Goal: Task Accomplishment & Management: Use online tool/utility

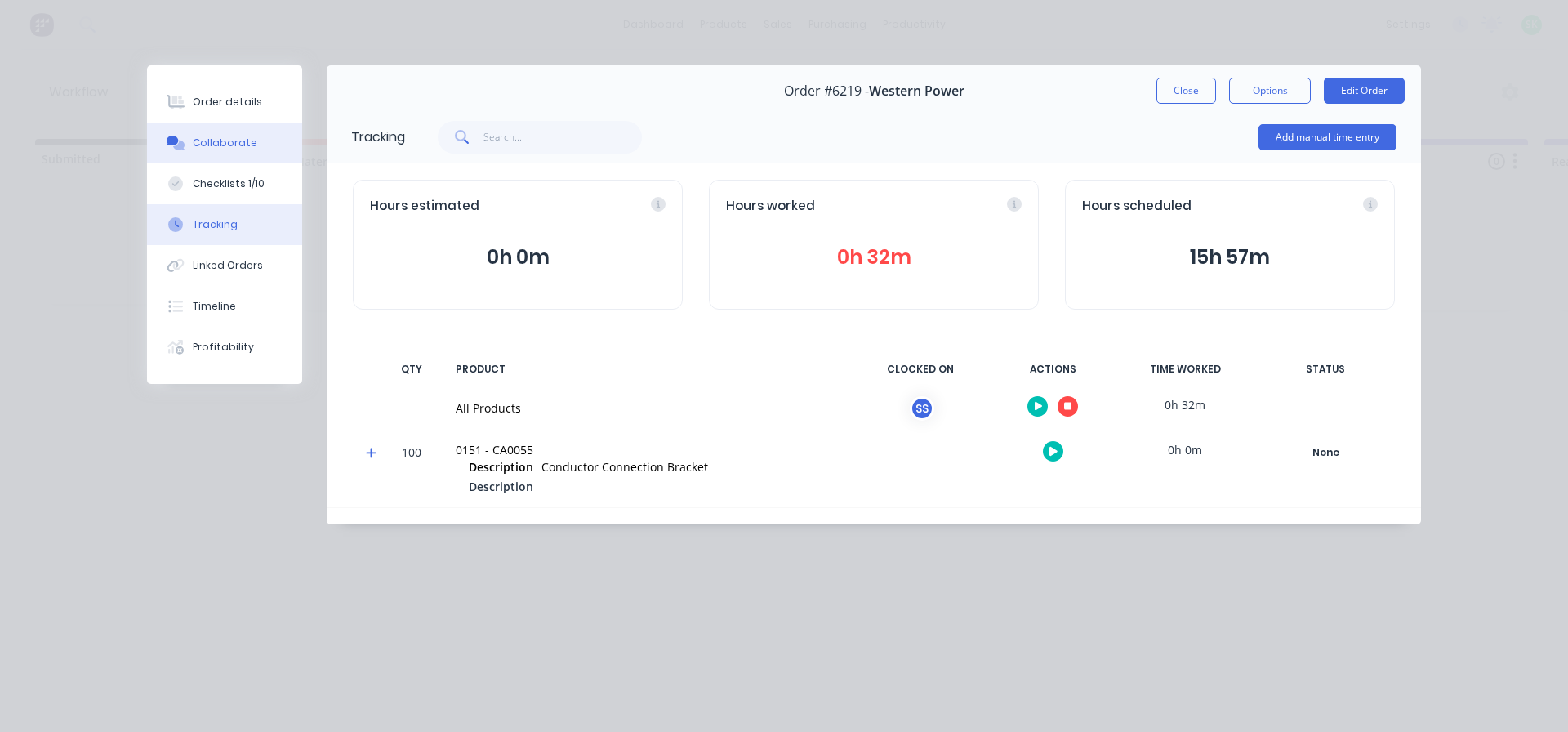
click at [245, 150] on div "Collaborate" at bounding box center [225, 142] width 65 height 14
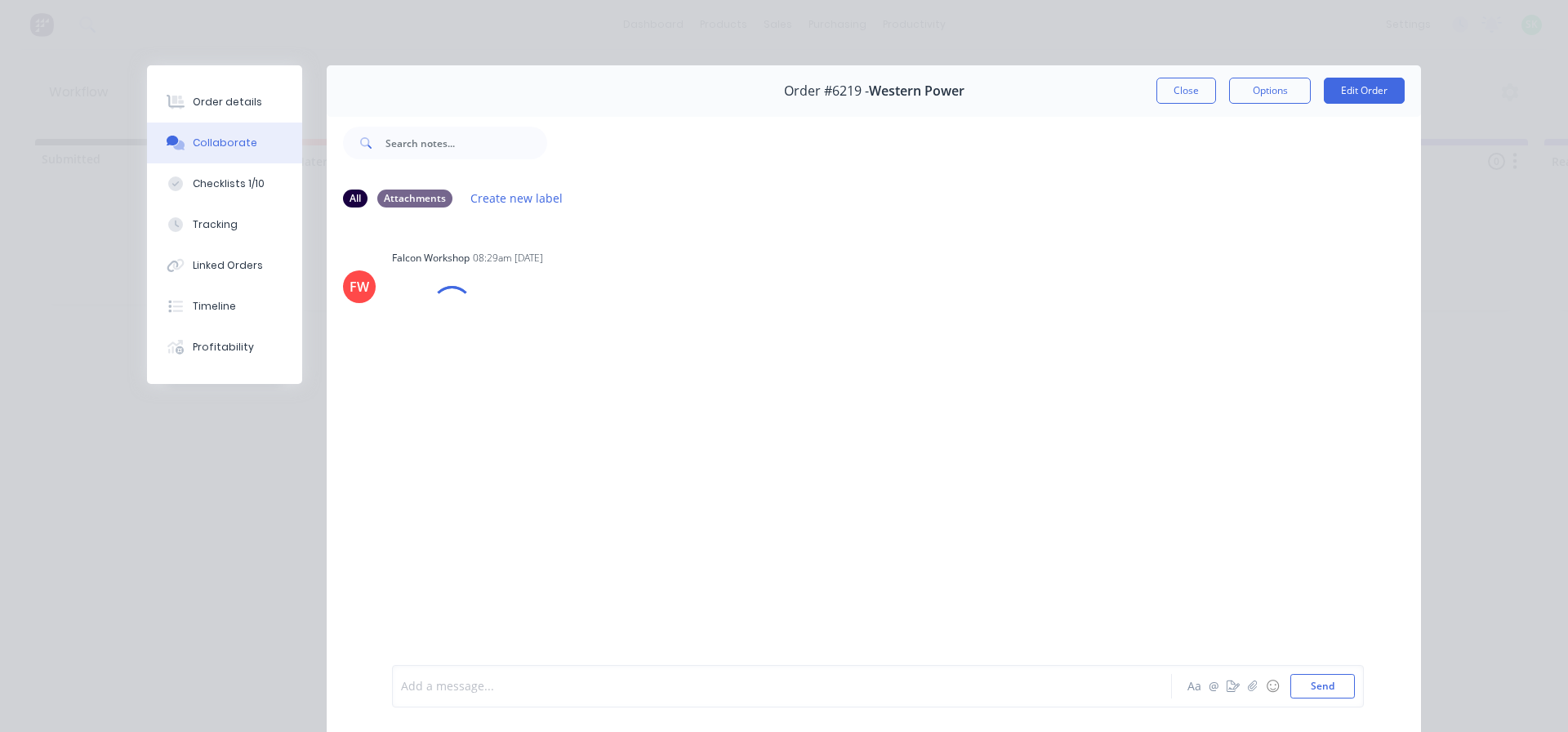
click at [449, 689] on div at bounding box center [760, 686] width 715 height 17
click at [1191, 87] on button "Close" at bounding box center [1186, 90] width 60 height 26
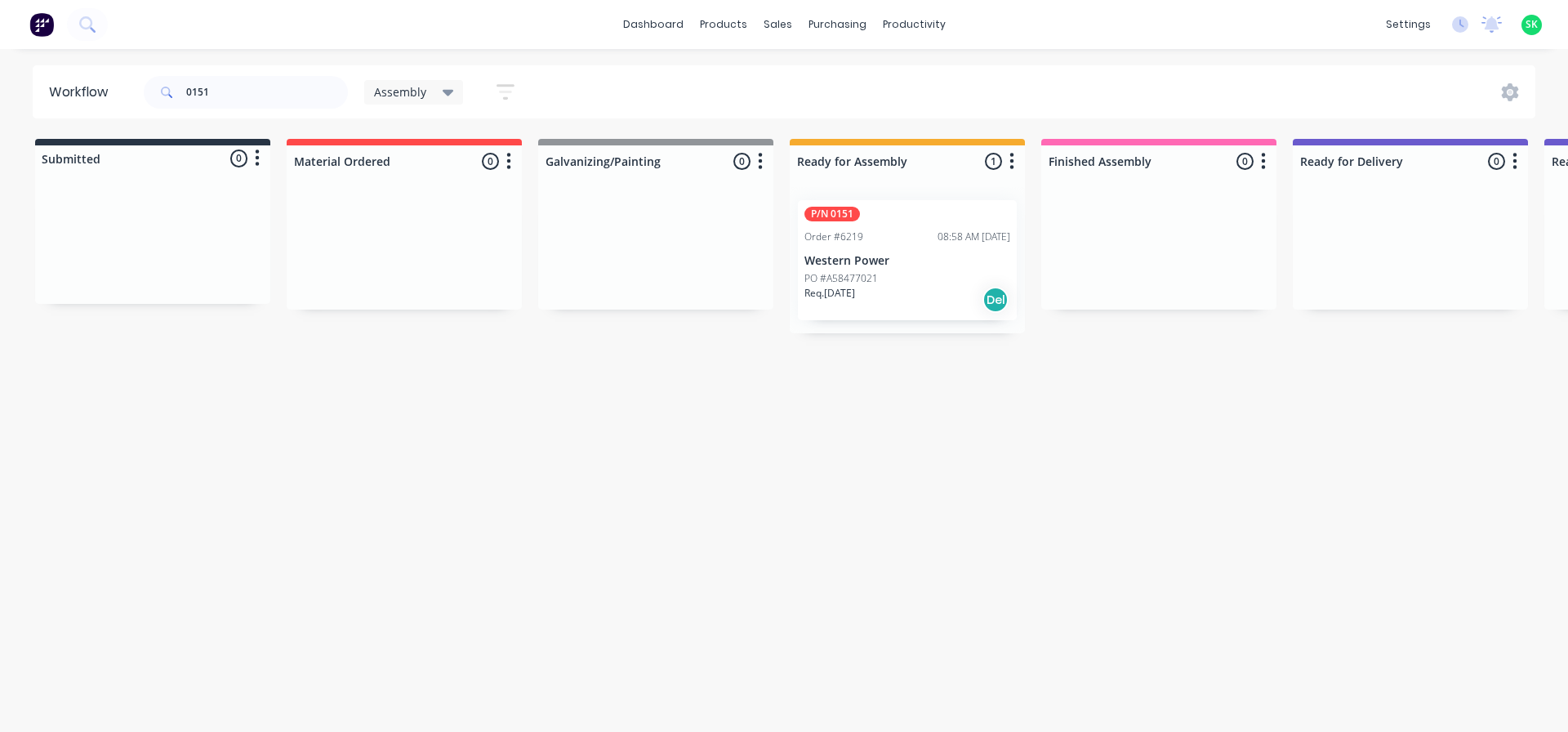
click at [877, 261] on p "Western Power" at bounding box center [907, 260] width 206 height 14
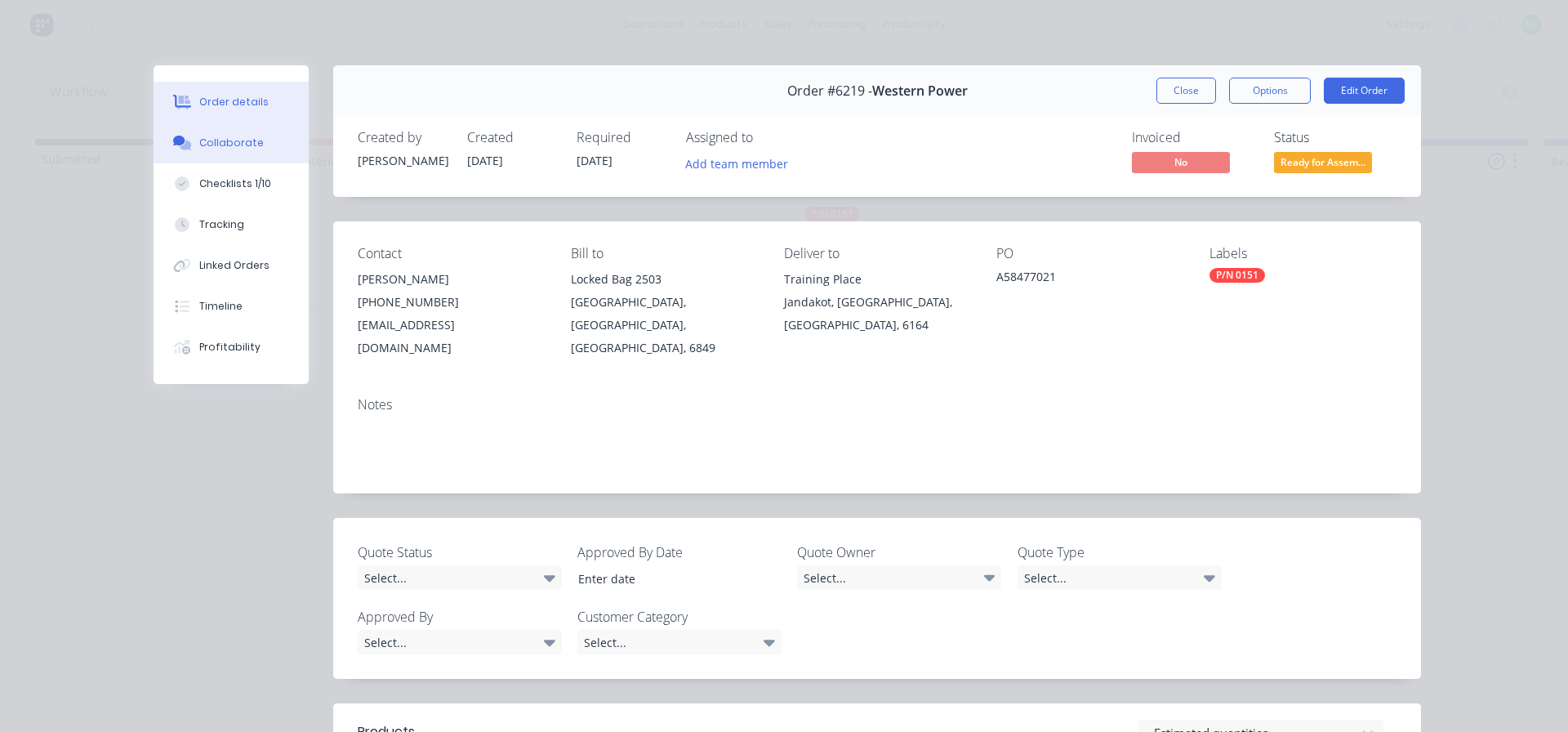
click at [245, 150] on button "Collaborate" at bounding box center [231, 143] width 155 height 41
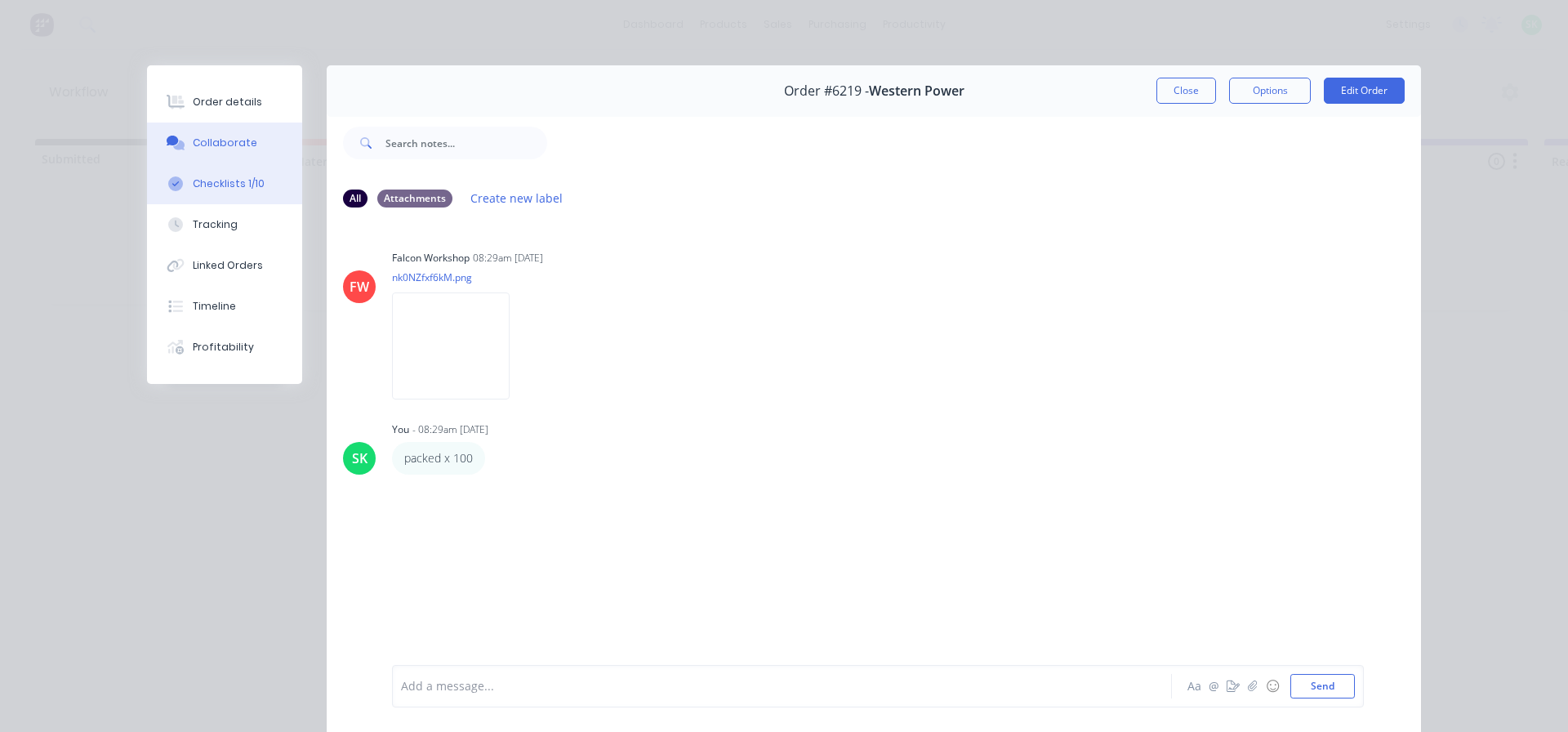
click at [232, 190] on div "Checklists 1/10" at bounding box center [228, 183] width 71 height 14
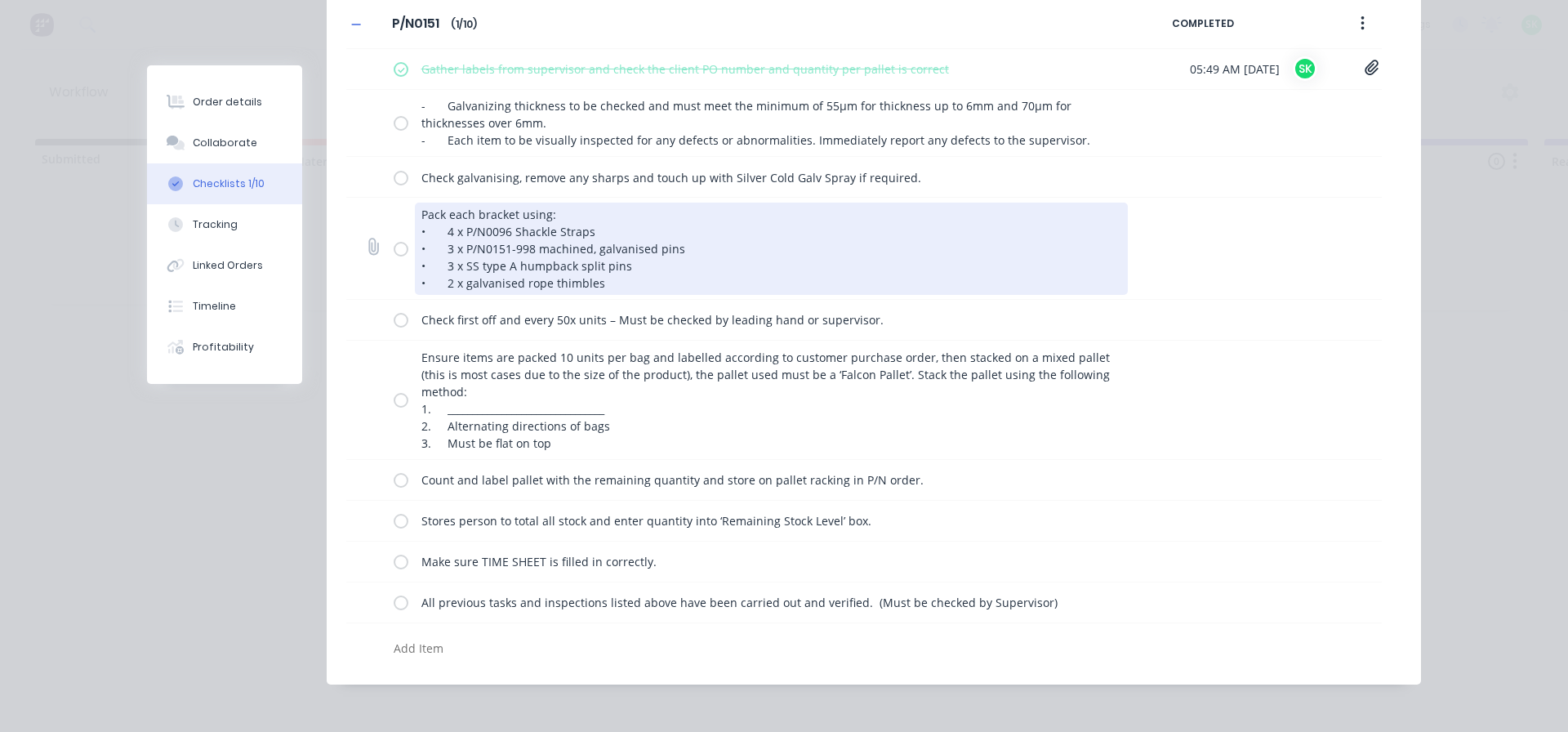
scroll to position [168, 0]
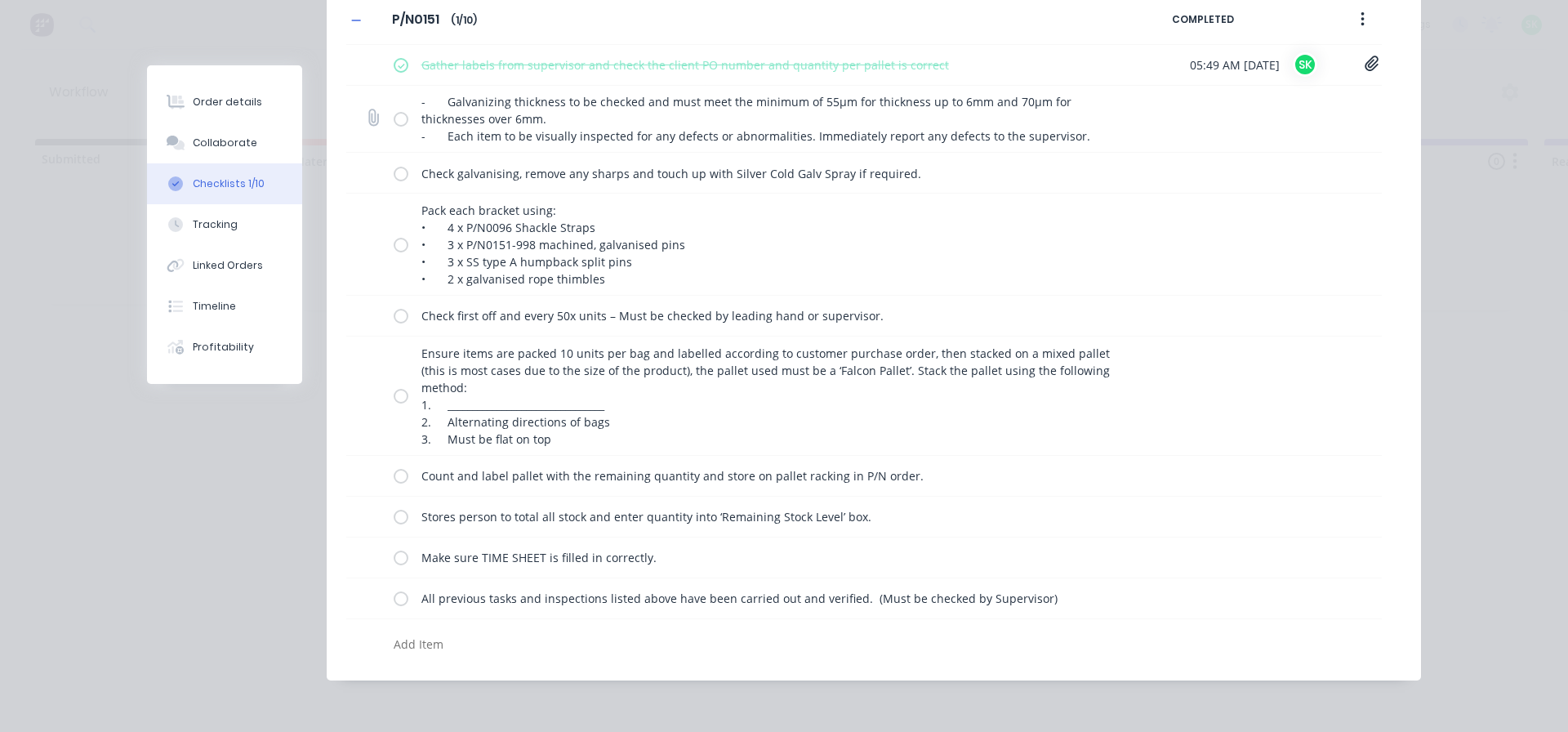
click at [397, 116] on label at bounding box center [400, 119] width 14 height 17
click at [0, 0] on input "checkbox" at bounding box center [0, 0] width 0 height 0
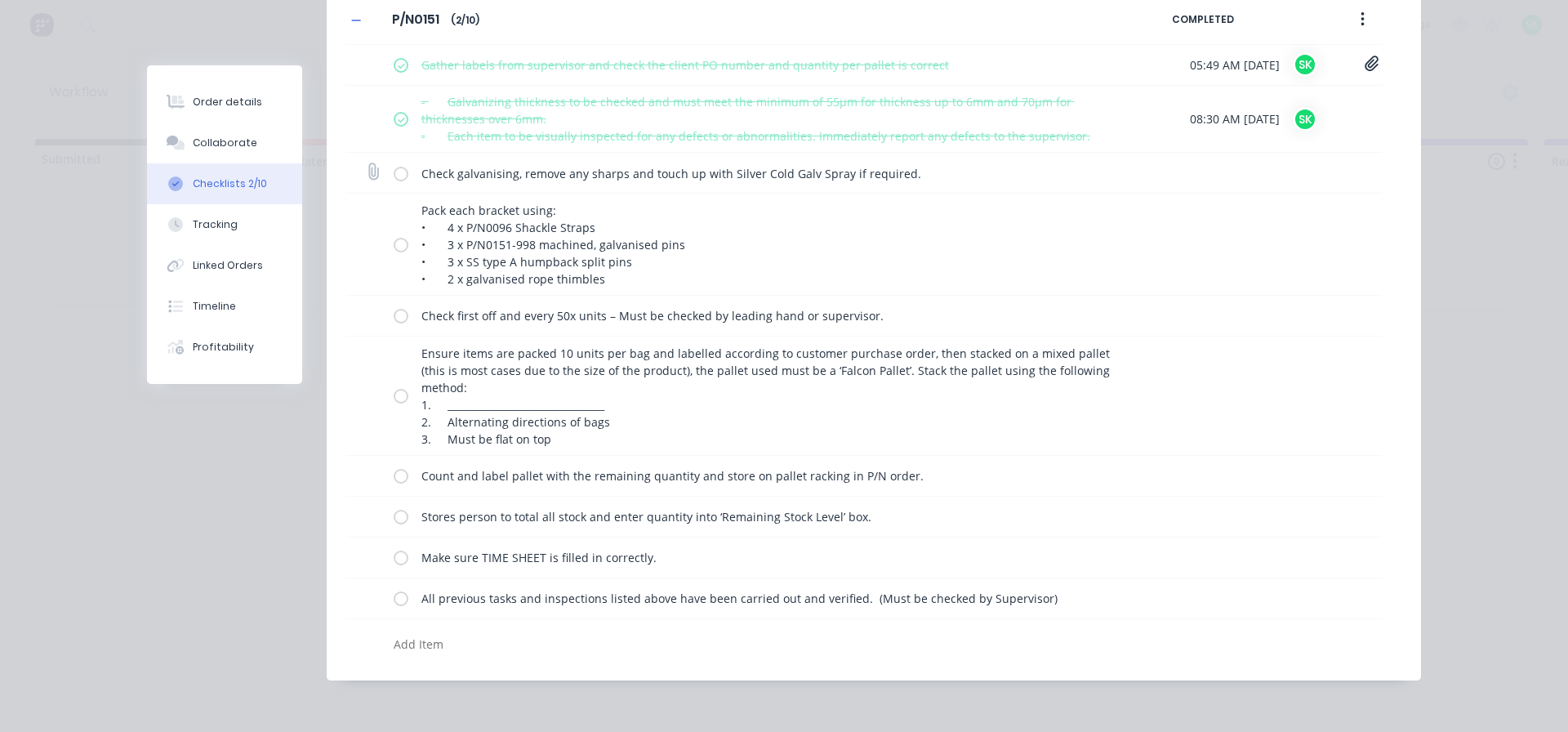
click at [394, 177] on label at bounding box center [400, 173] width 14 height 17
click at [0, 0] on input "checkbox" at bounding box center [0, 0] width 0 height 0
click at [394, 246] on label at bounding box center [400, 245] width 14 height 17
click at [0, 0] on input "checkbox" at bounding box center [0, 0] width 0 height 0
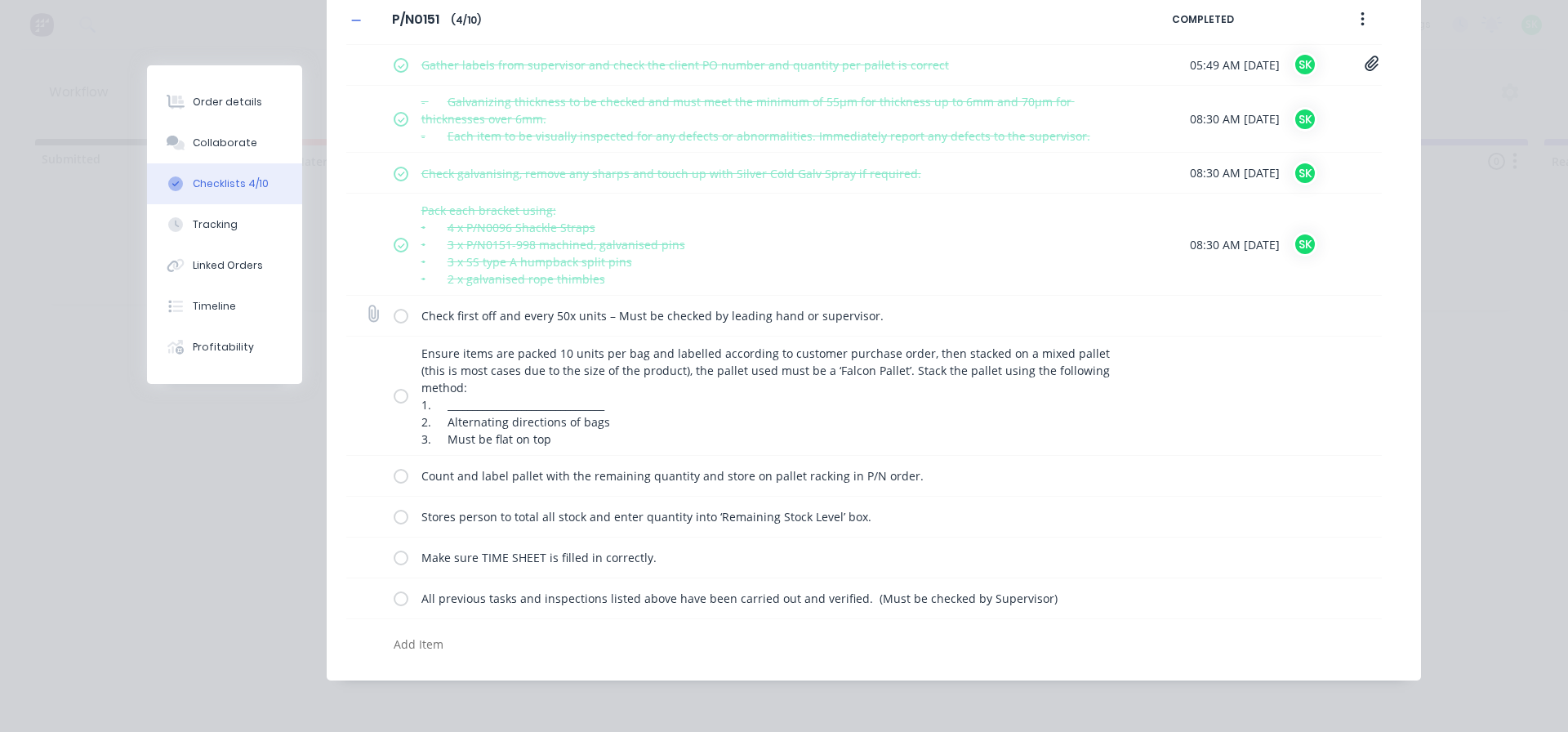
click at [394, 316] on label at bounding box center [400, 315] width 14 height 17
click at [0, 0] on input "checkbox" at bounding box center [0, 0] width 0 height 0
click at [394, 397] on label at bounding box center [400, 396] width 14 height 17
click at [0, 0] on input "checkbox" at bounding box center [0, 0] width 0 height 0
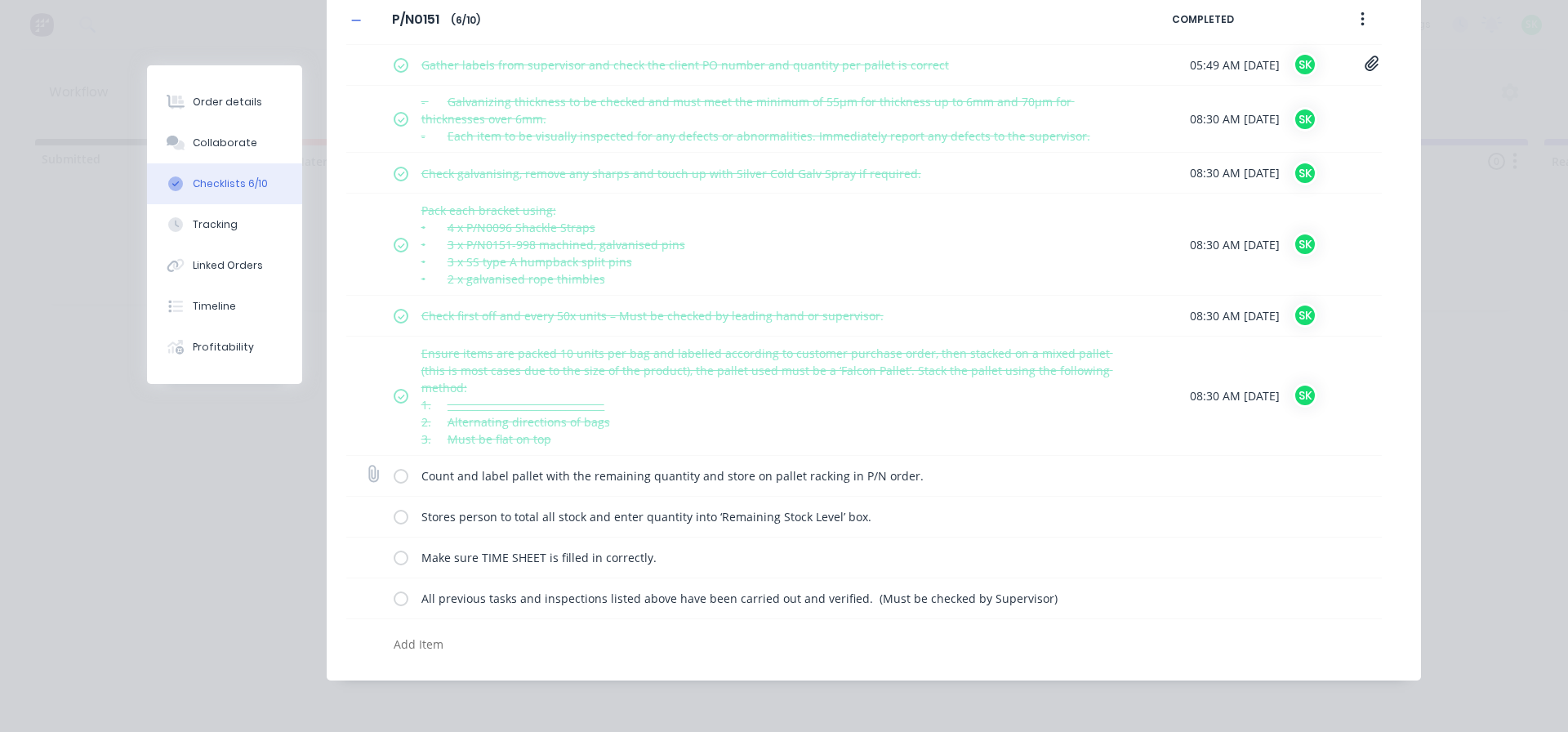
click at [394, 476] on label at bounding box center [400, 476] width 14 height 17
click at [0, 0] on input "checkbox" at bounding box center [0, 0] width 0 height 0
click at [394, 519] on label at bounding box center [400, 517] width 14 height 17
click at [0, 0] on input "checkbox" at bounding box center [0, 0] width 0 height 0
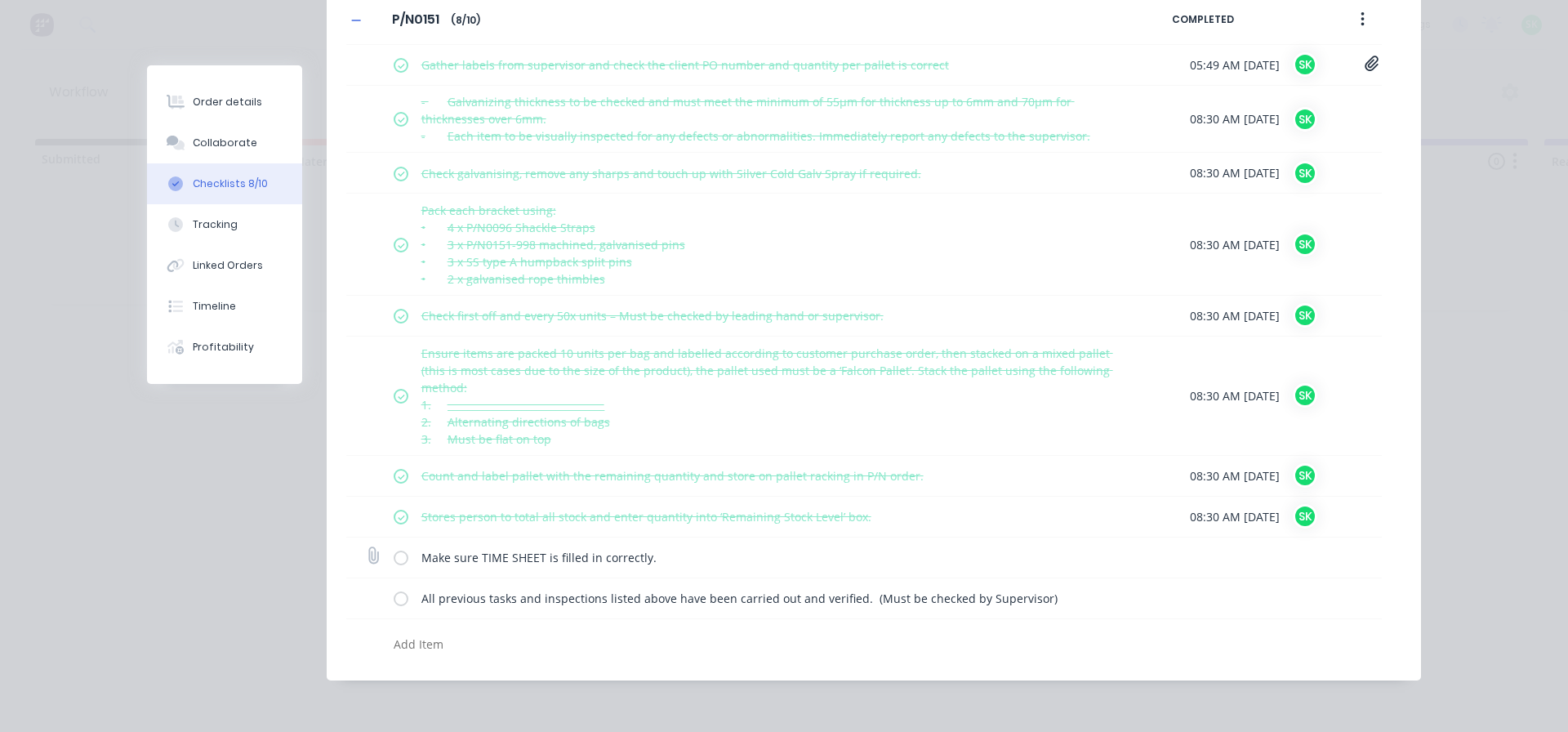
click at [398, 558] on label at bounding box center [400, 558] width 14 height 17
click at [0, 0] on input "checkbox" at bounding box center [0, 0] width 0 height 0
click at [394, 600] on label at bounding box center [400, 599] width 14 height 17
click at [0, 0] on input "checkbox" at bounding box center [0, 0] width 0 height 0
type textarea "x"
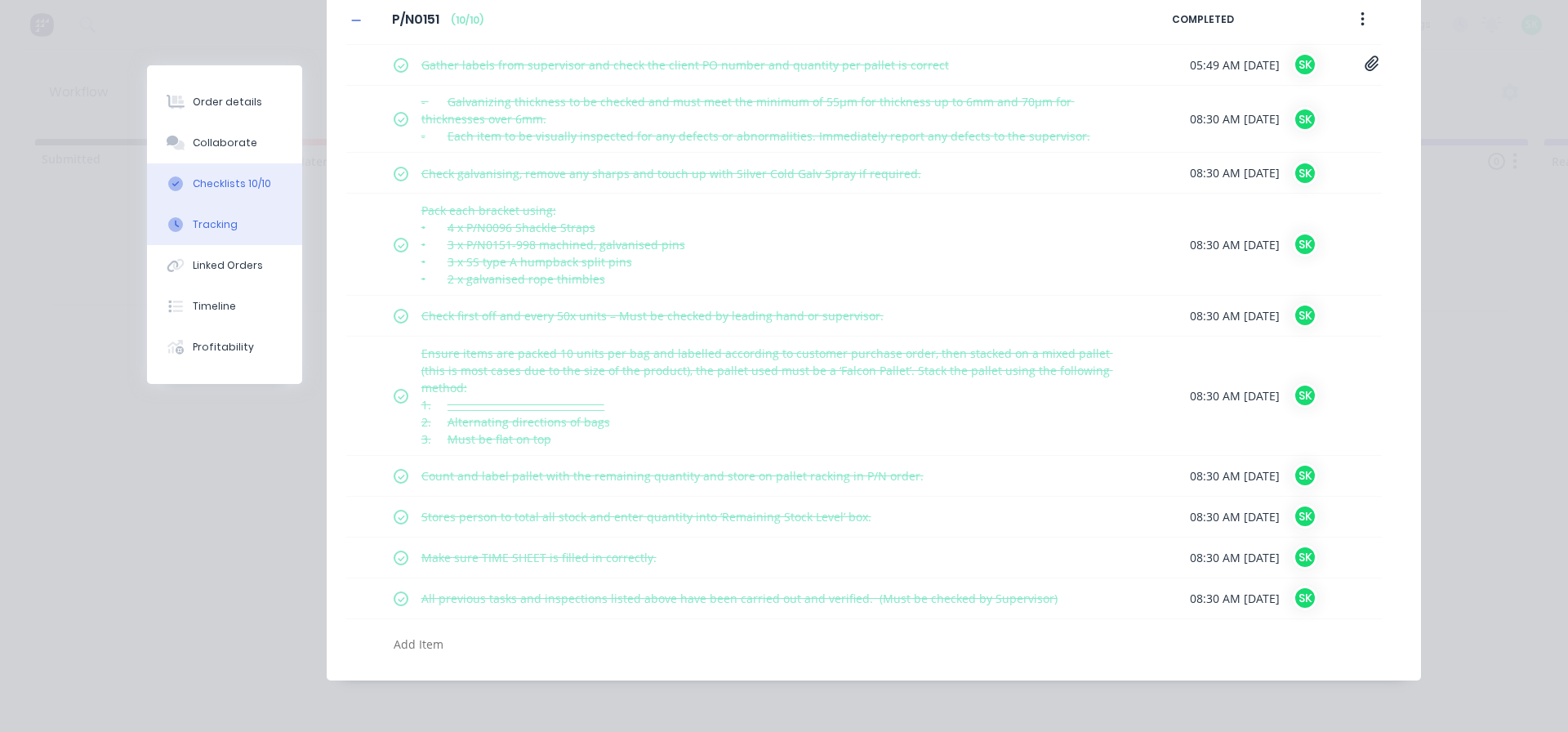
click at [243, 229] on button "Tracking" at bounding box center [224, 224] width 155 height 41
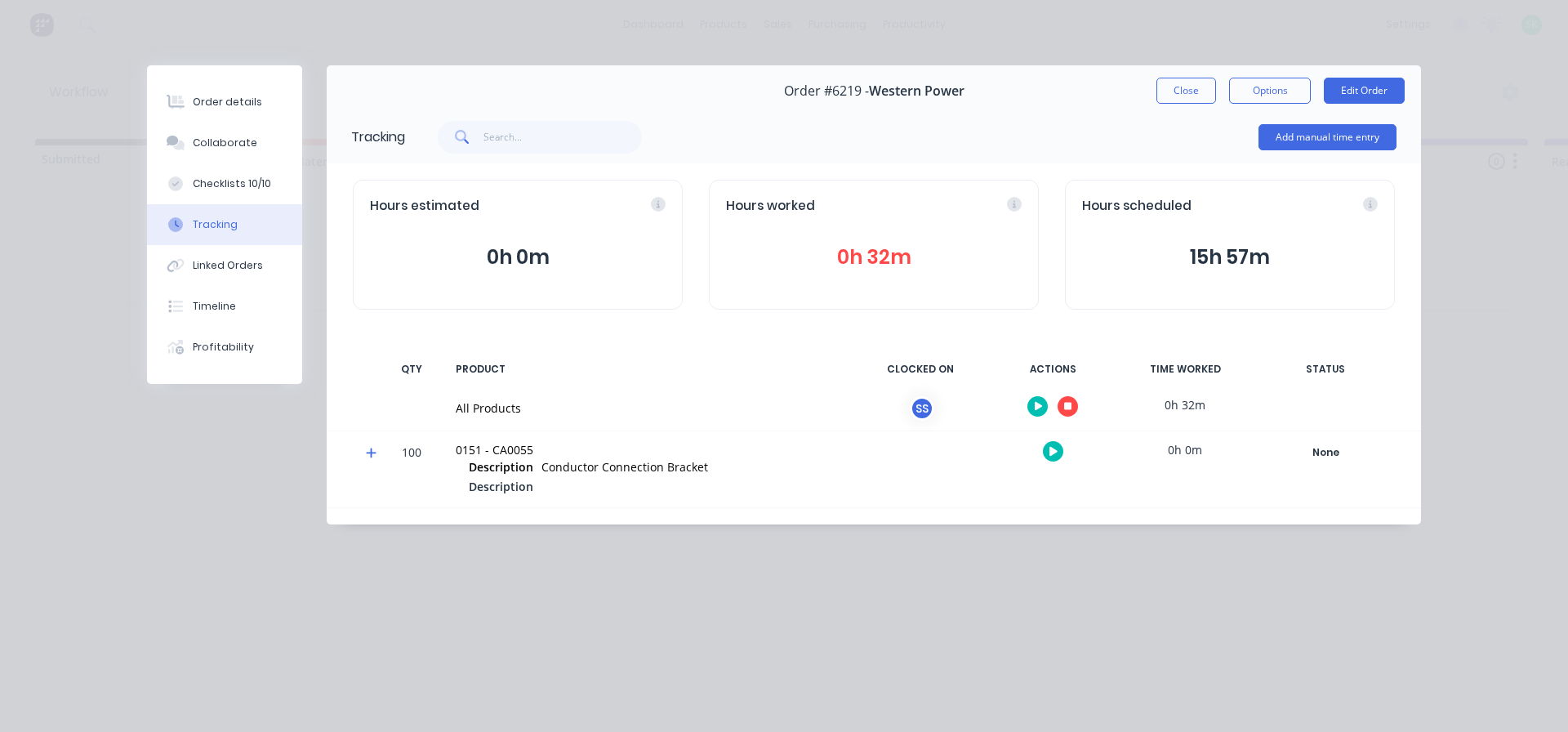
scroll to position [0, 0]
click at [249, 143] on div "Collaborate" at bounding box center [225, 142] width 65 height 14
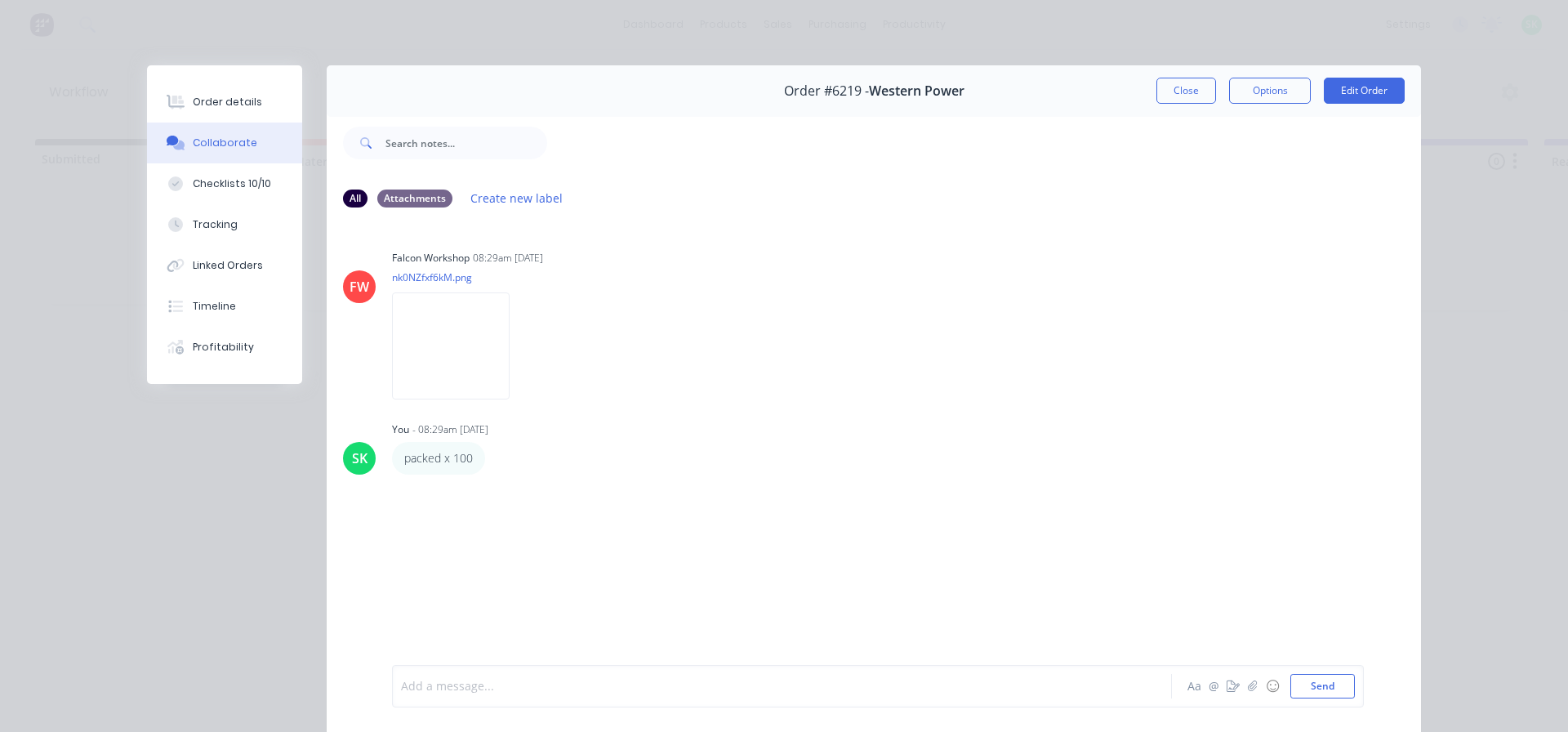
click at [414, 685] on div at bounding box center [760, 686] width 715 height 17
click at [232, 183] on div "Checklists 10/10" at bounding box center [232, 183] width 78 height 14
type textarea "x"
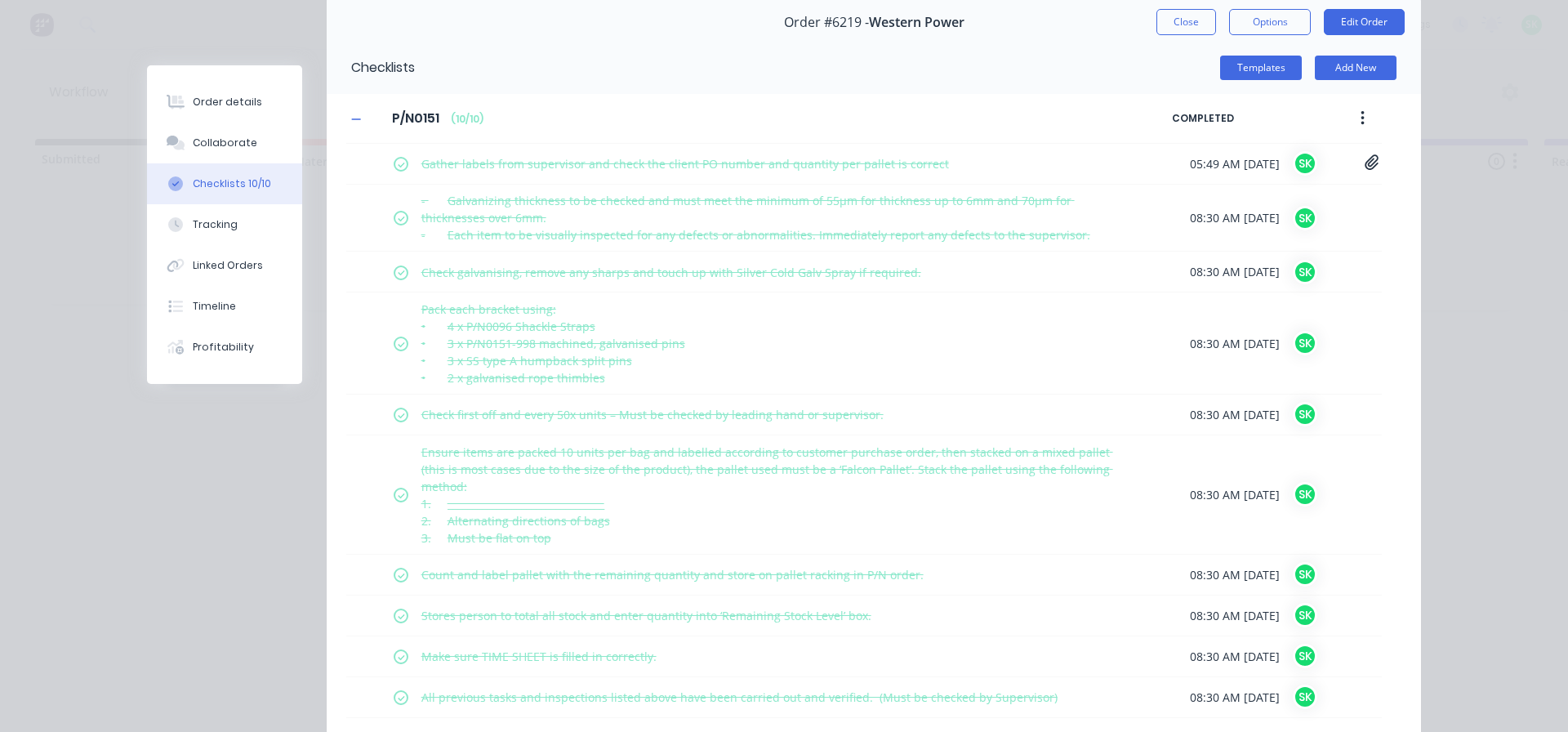
scroll to position [168, 0]
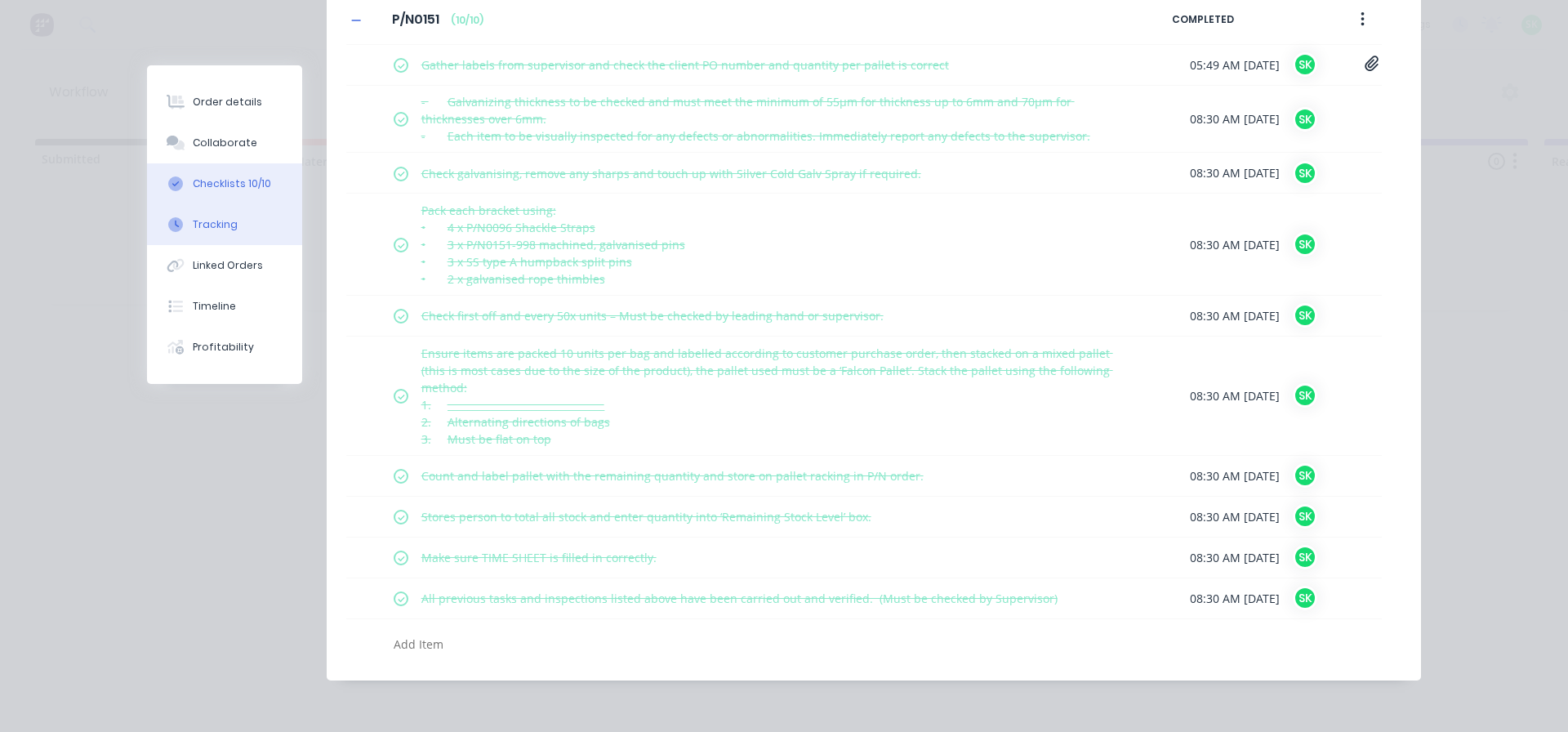
click at [233, 231] on button "Tracking" at bounding box center [224, 224] width 155 height 41
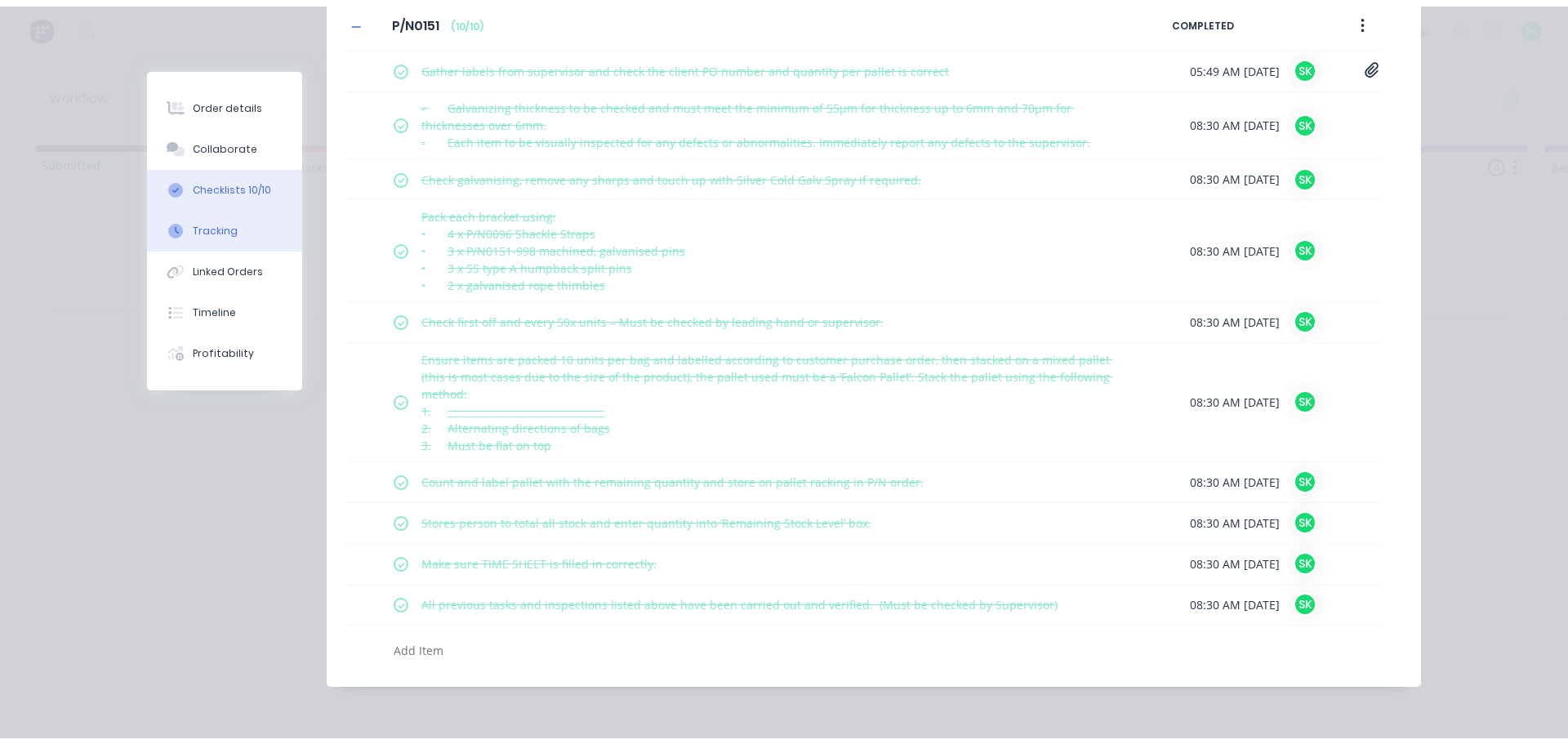
scroll to position [0, 0]
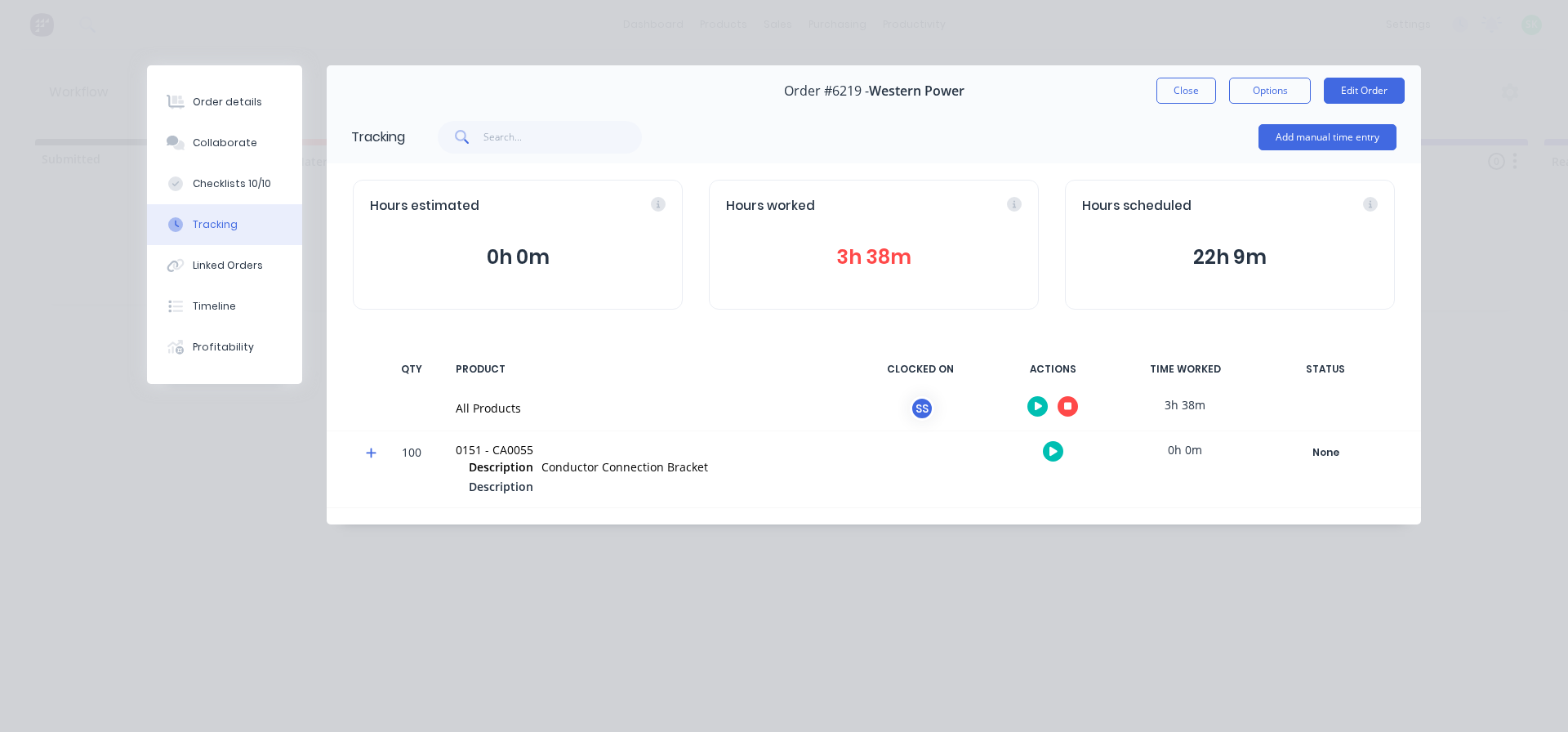
click at [1072, 408] on button "button" at bounding box center [1068, 406] width 20 height 20
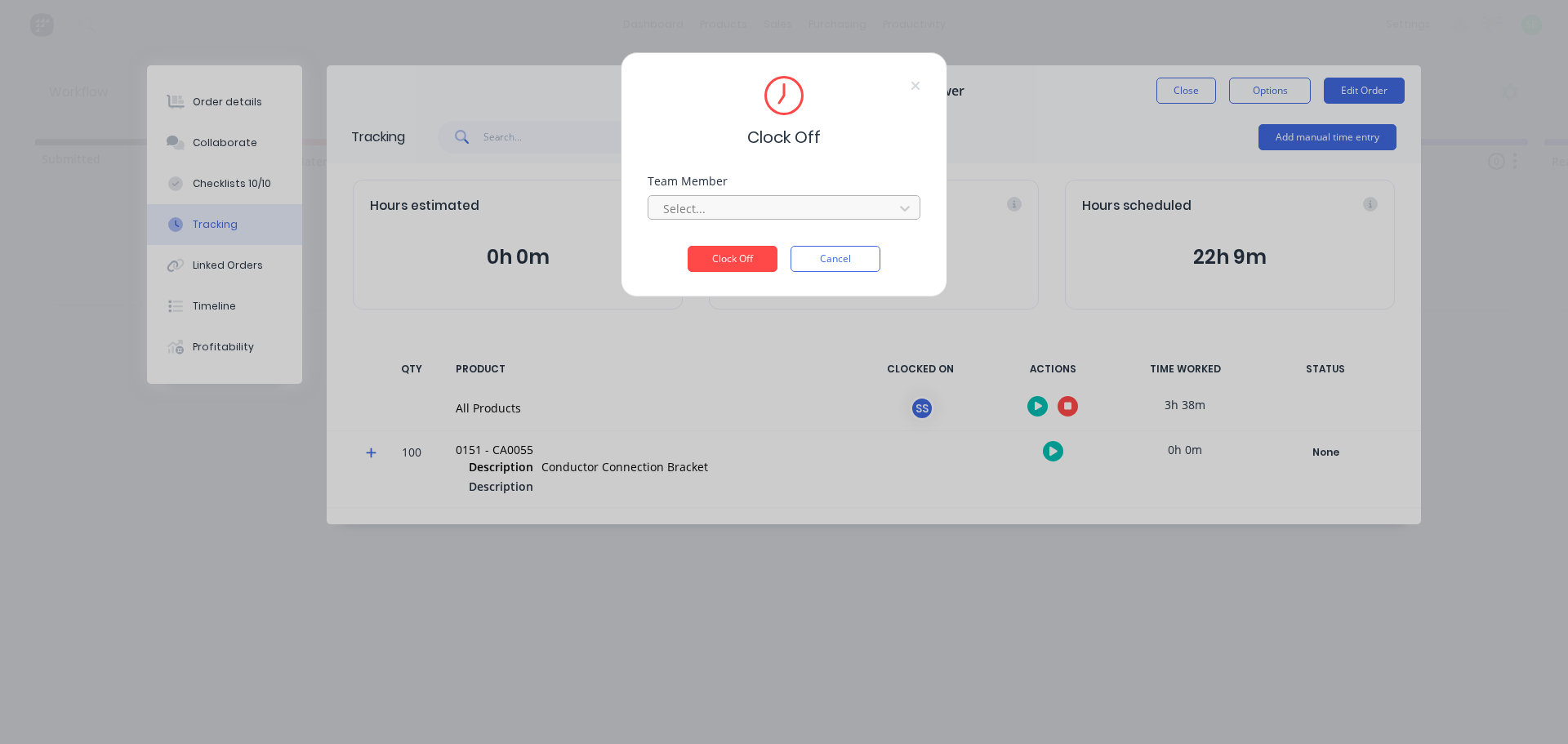
click at [804, 209] on div at bounding box center [773, 208] width 224 height 20
click at [773, 242] on div "[PERSON_NAME]" at bounding box center [784, 245] width 273 height 30
click at [723, 265] on button "Clock Off" at bounding box center [733, 258] width 90 height 26
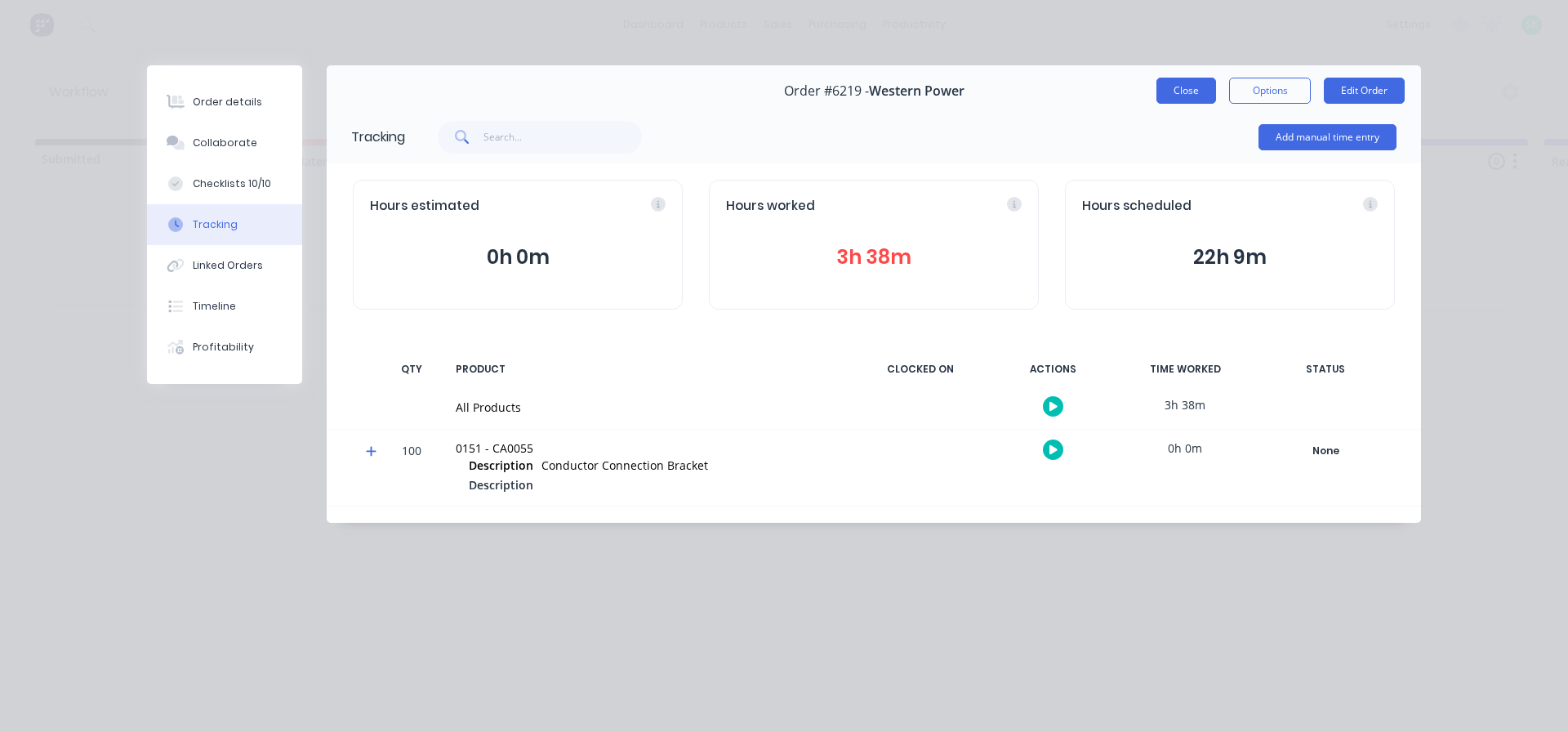
click at [1192, 98] on button "Close" at bounding box center [1186, 90] width 60 height 26
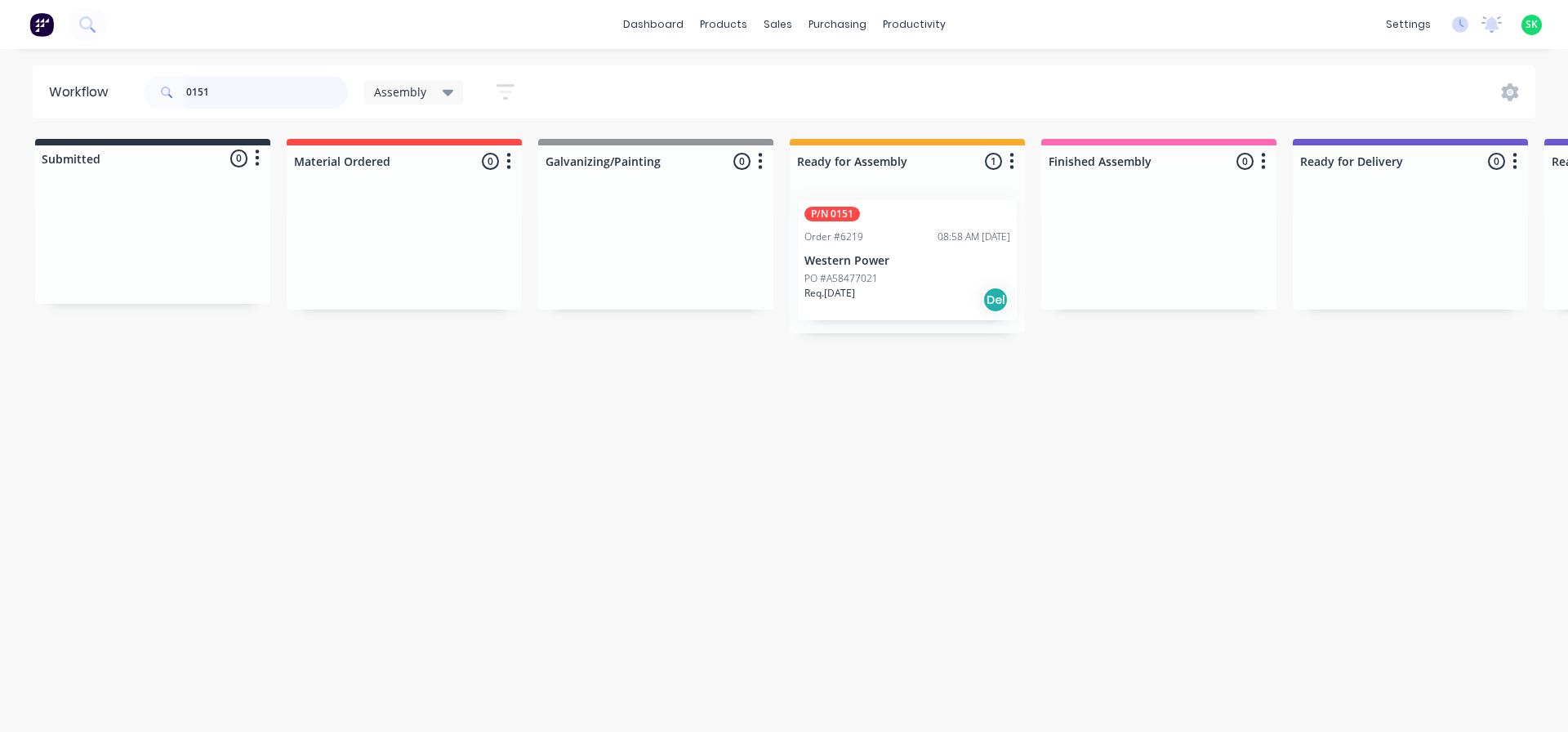
drag, startPoint x: 216, startPoint y: 92, endPoint x: 5, endPoint y: 53, distance: 214.6
click at [5, 53] on div "dashboard products sales purchasing productivity dashboard products Product Cat…" at bounding box center [784, 316] width 1568 height 634
type input "0462"
click at [884, 251] on div "P/N 0462 Order #6367 11:37 AM [DATE] Western Power PO #A58688033 Req. [DATE] Del" at bounding box center [907, 260] width 219 height 120
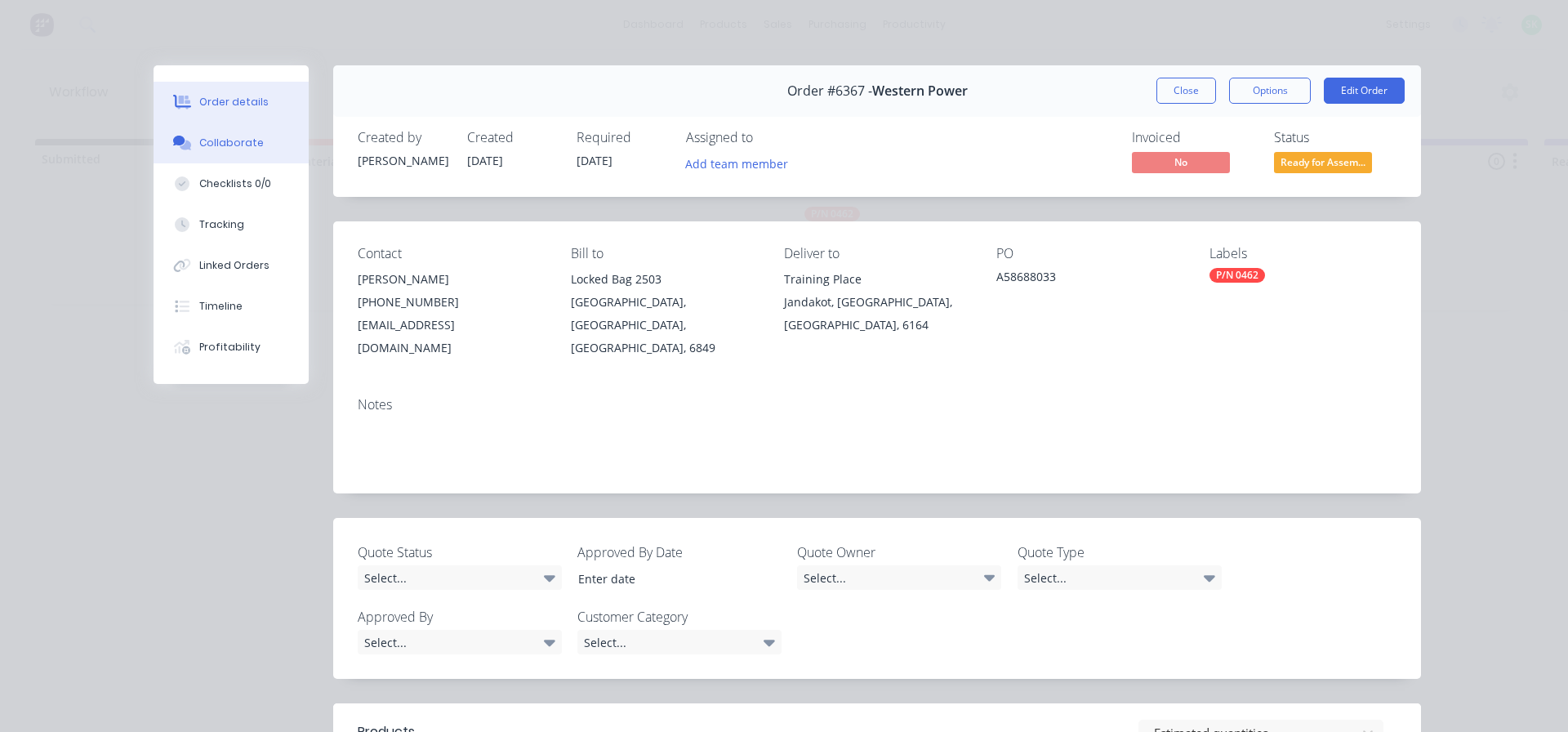
click at [238, 140] on div "Collaborate" at bounding box center [232, 142] width 65 height 14
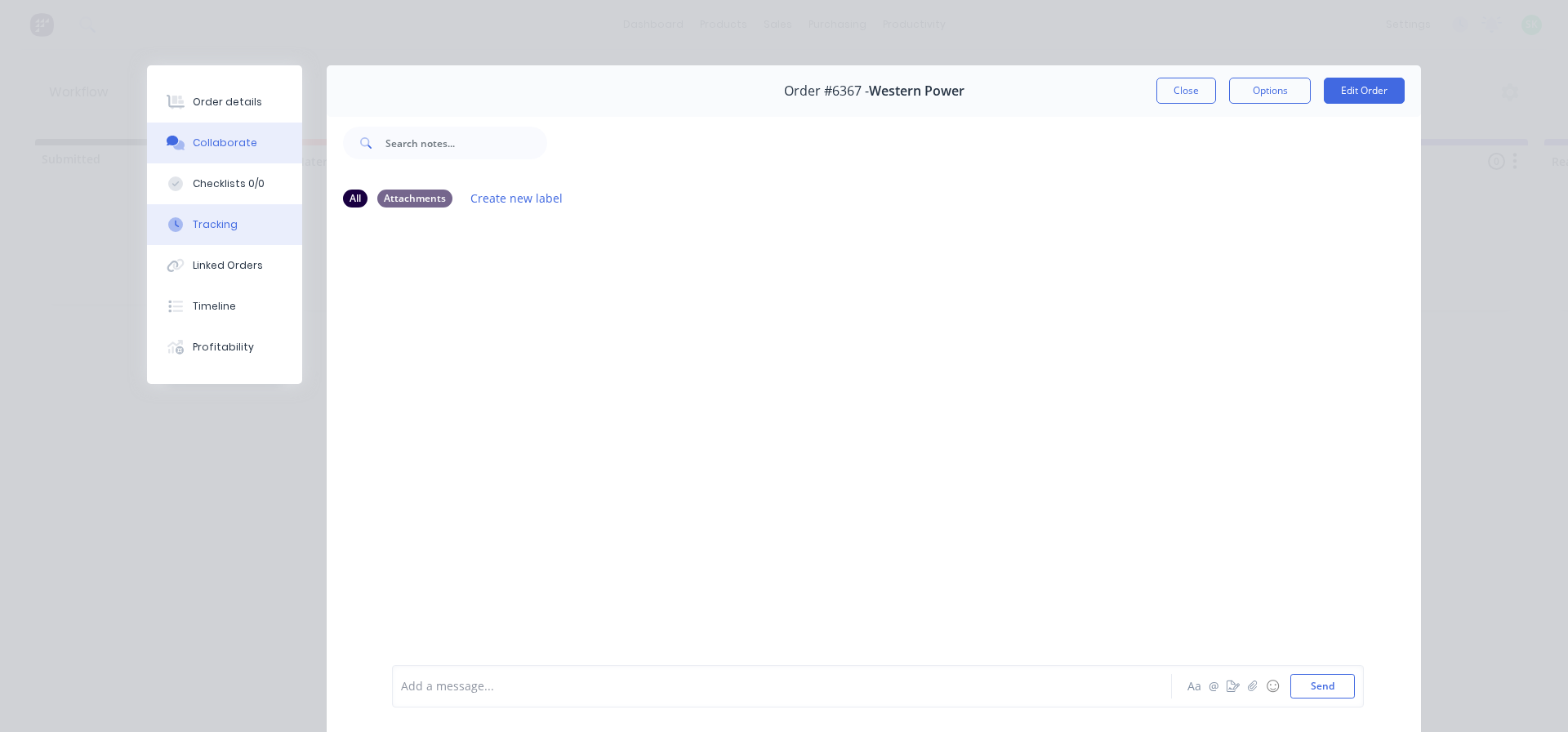
click at [225, 226] on div "Tracking" at bounding box center [214, 224] width 45 height 14
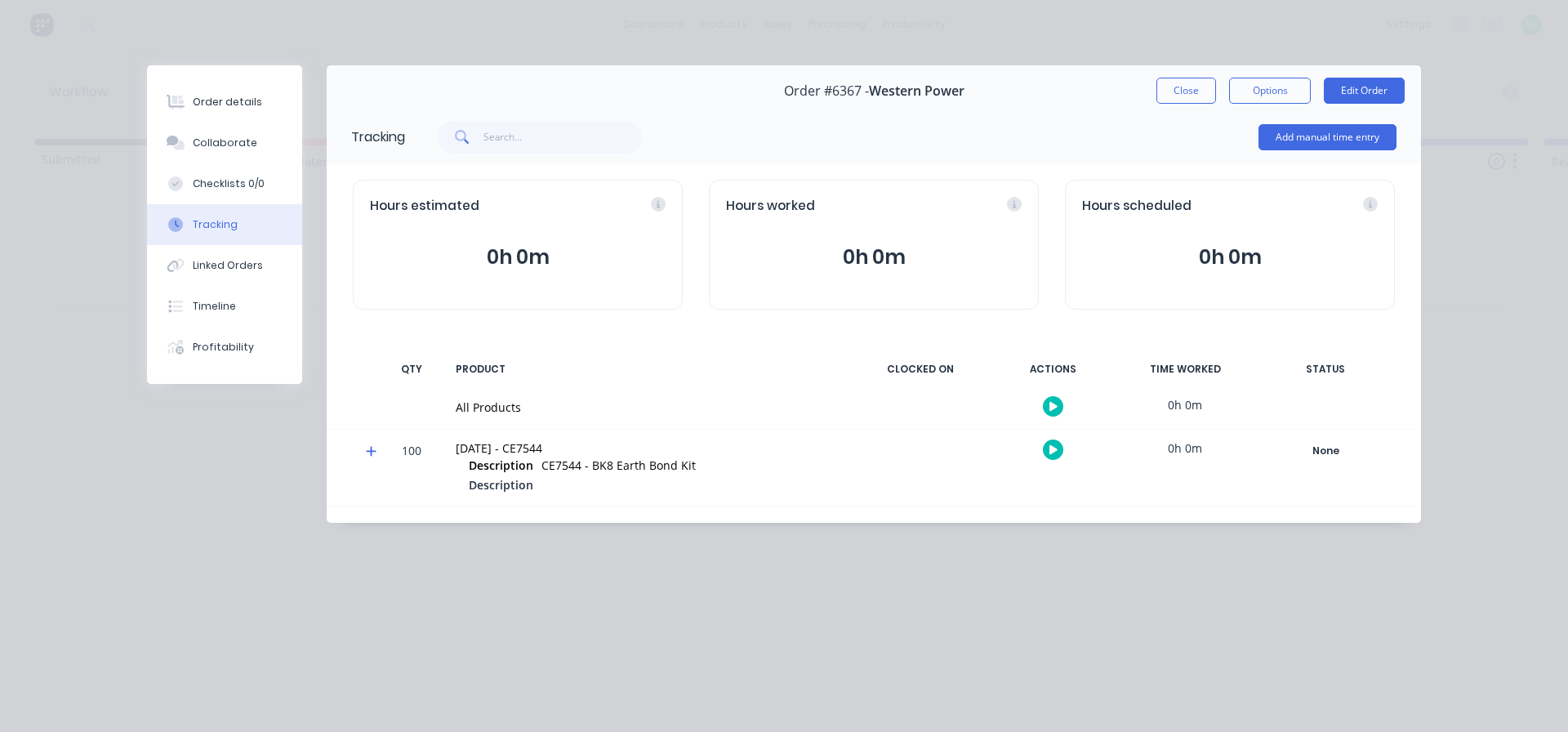
click at [1054, 408] on icon "button" at bounding box center [1053, 406] width 9 height 9
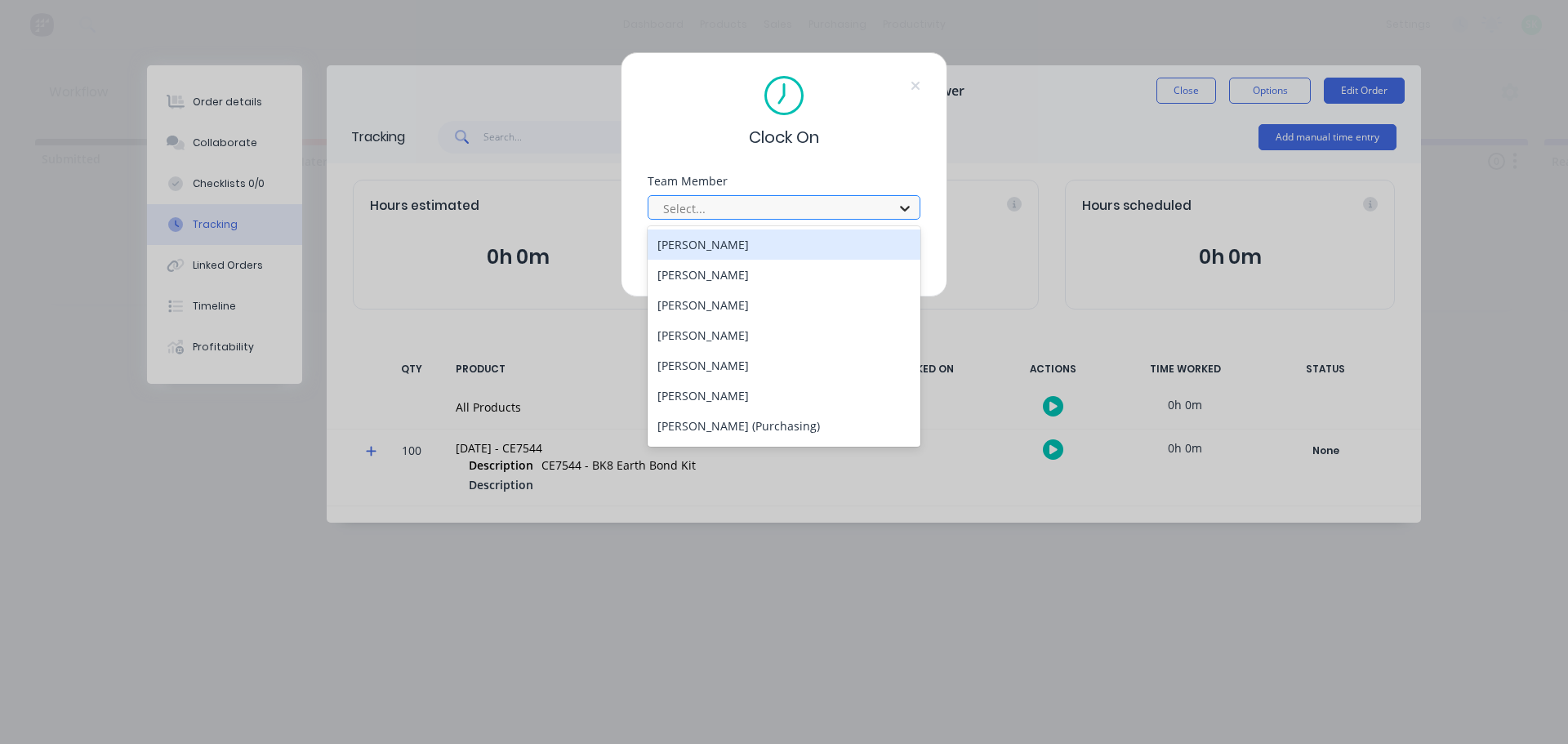
click at [896, 214] on div at bounding box center [905, 208] width 30 height 26
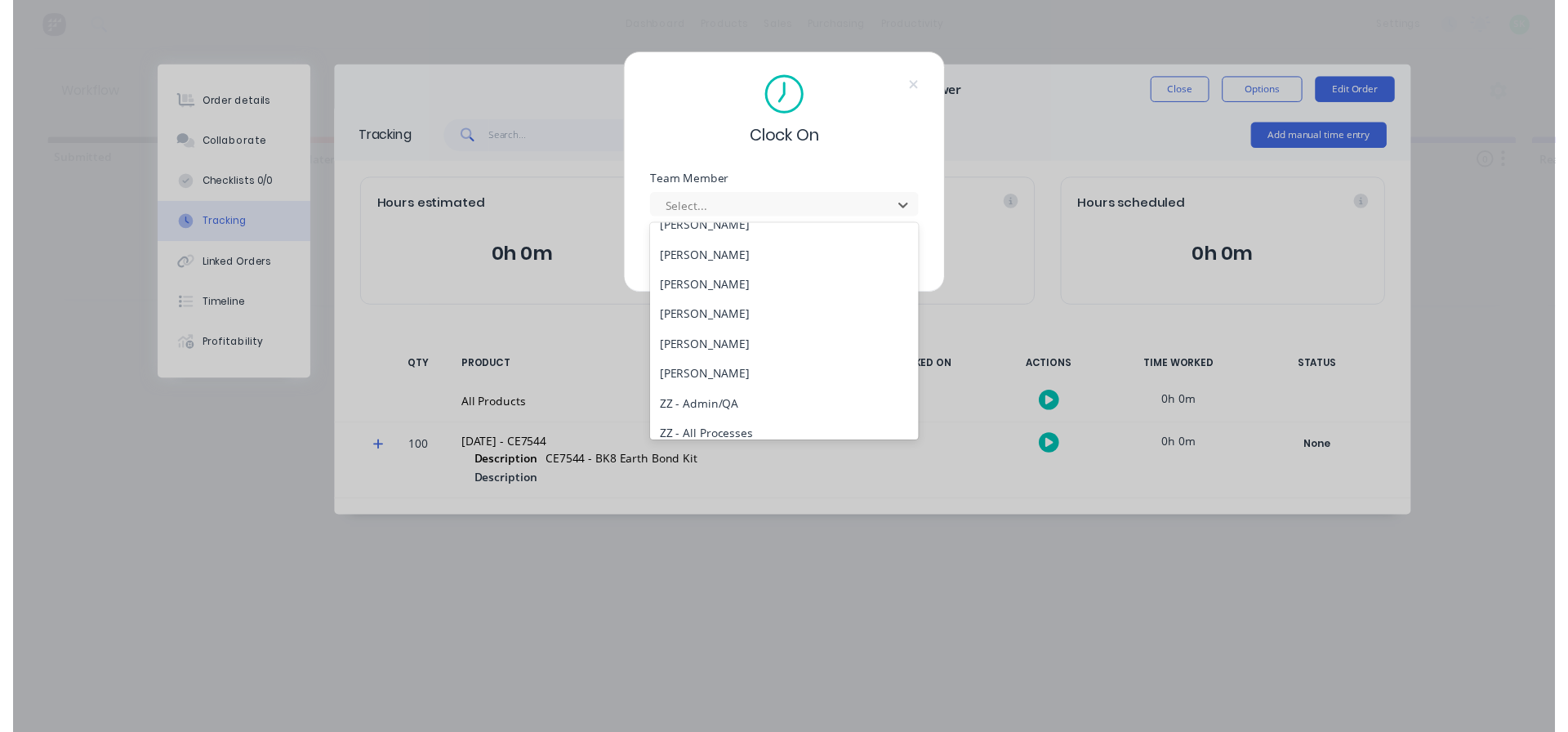
scroll to position [654, 0]
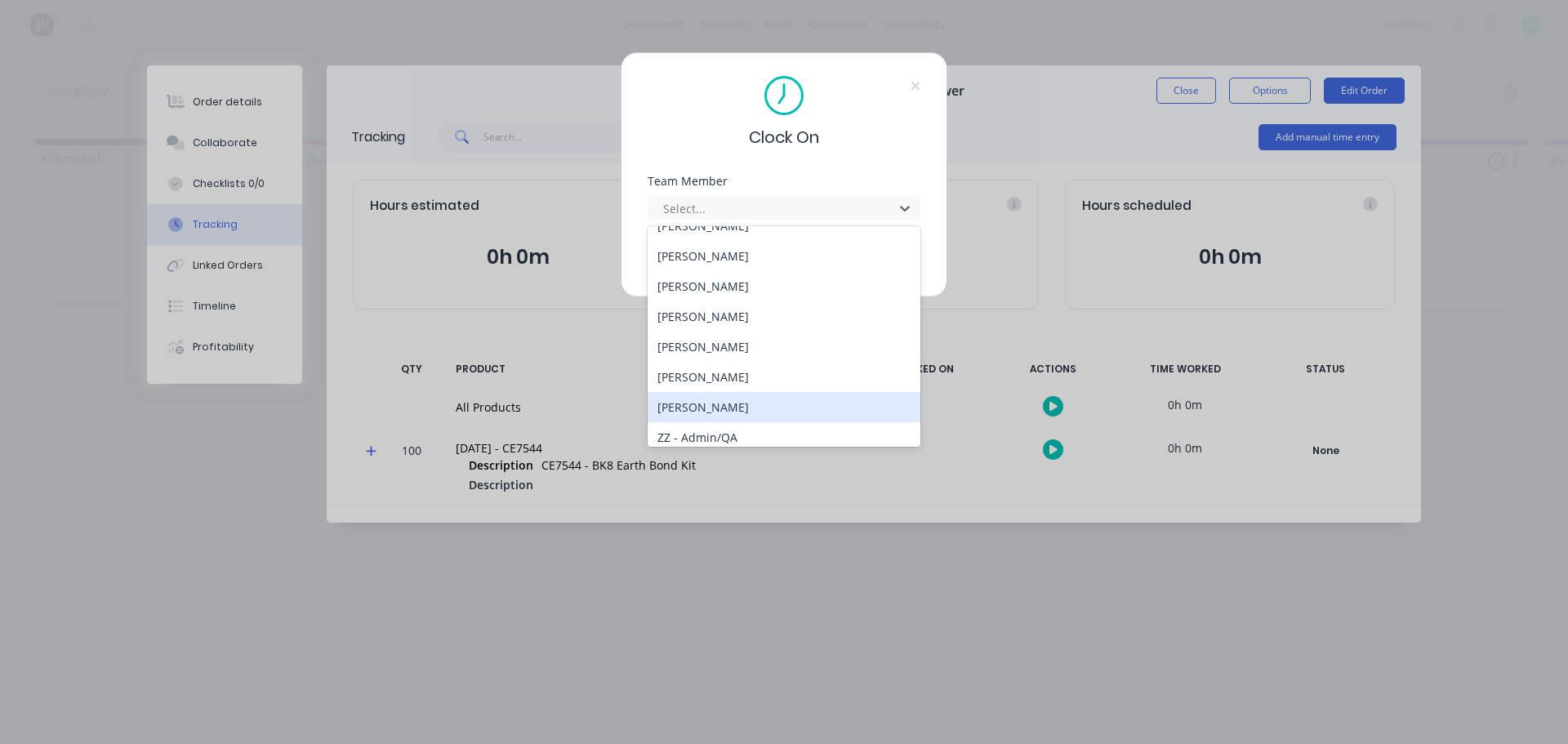
click at [723, 408] on div "[PERSON_NAME]" at bounding box center [784, 407] width 273 height 30
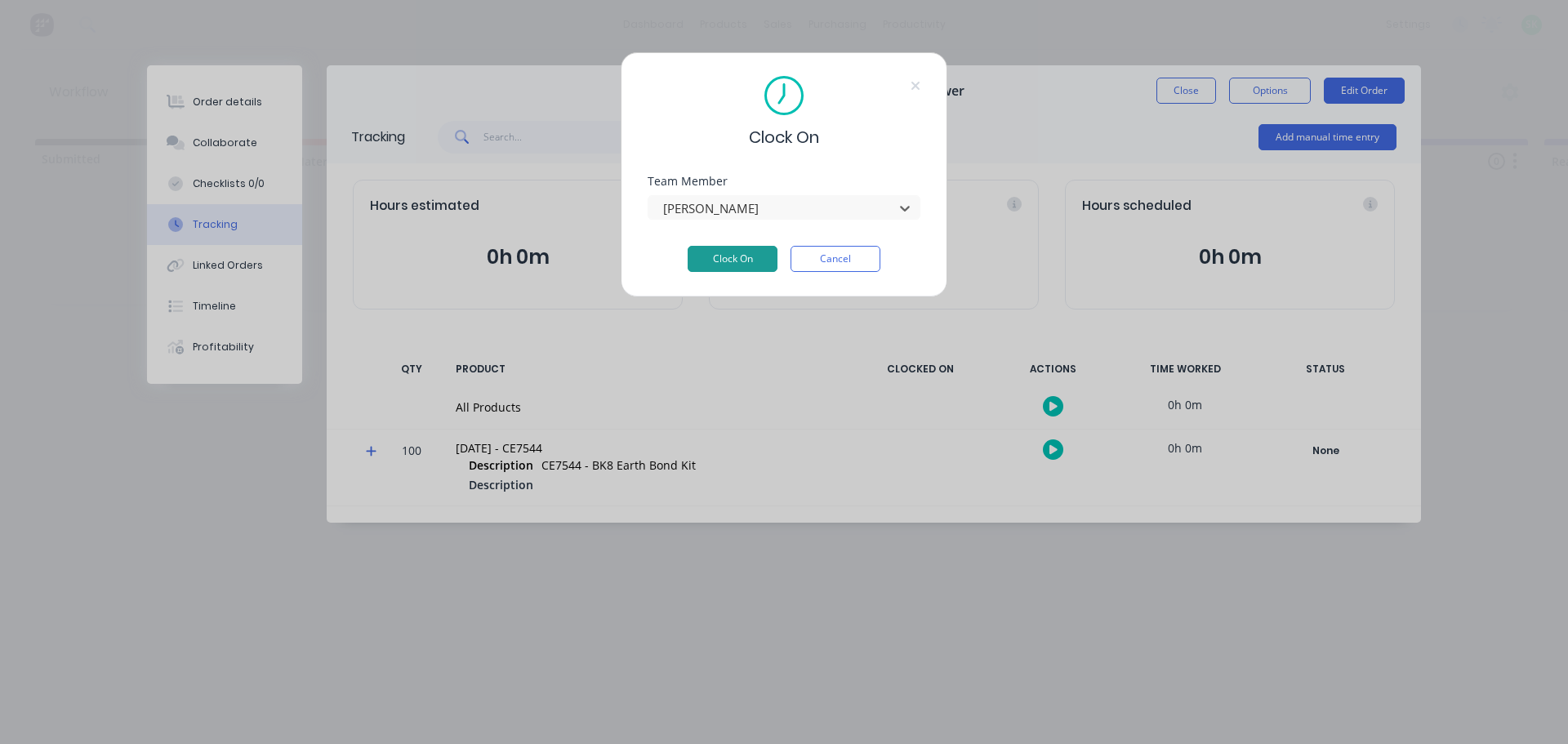
click at [754, 260] on button "Clock On" at bounding box center [733, 258] width 90 height 26
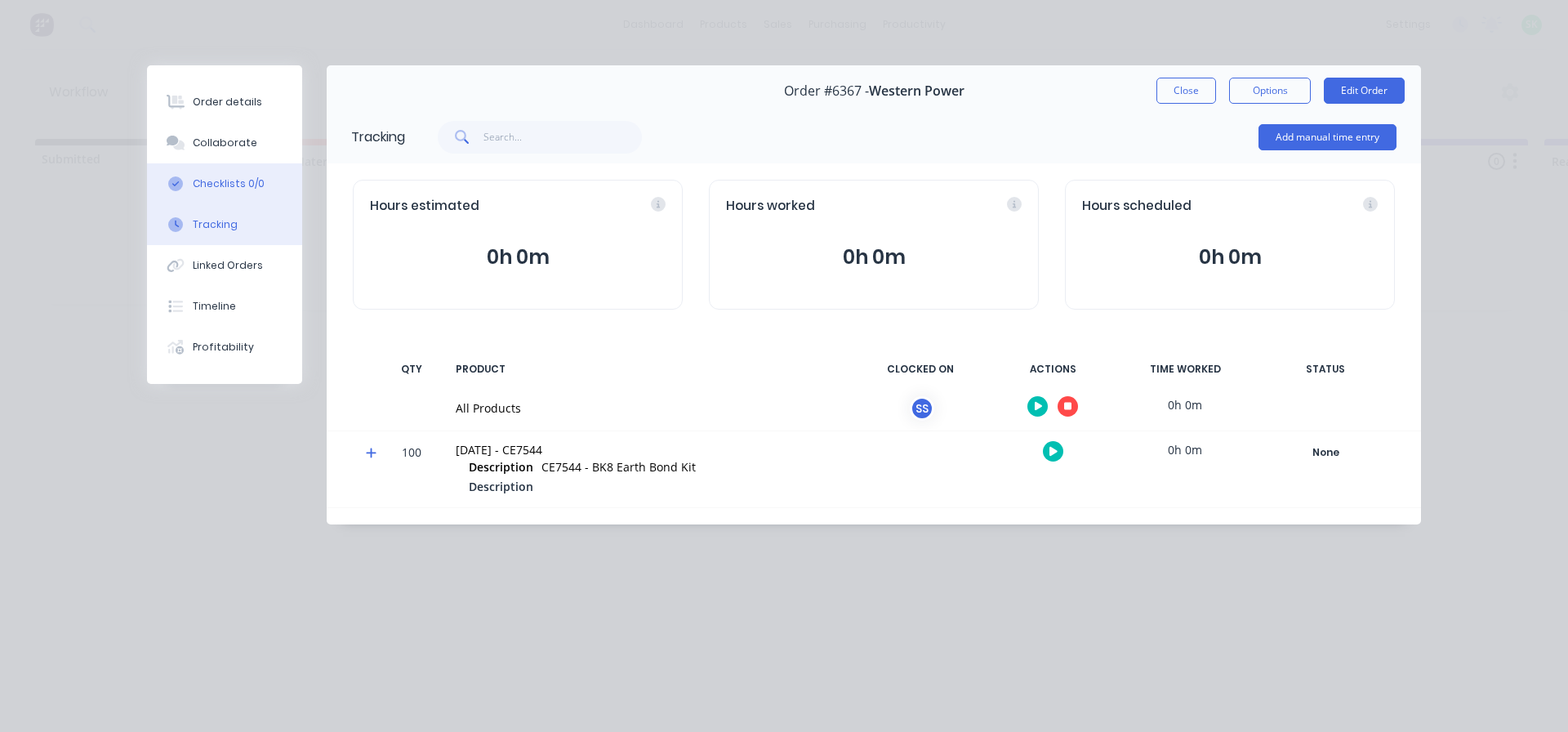
click at [233, 186] on div "Checklists 0/0" at bounding box center [228, 183] width 71 height 14
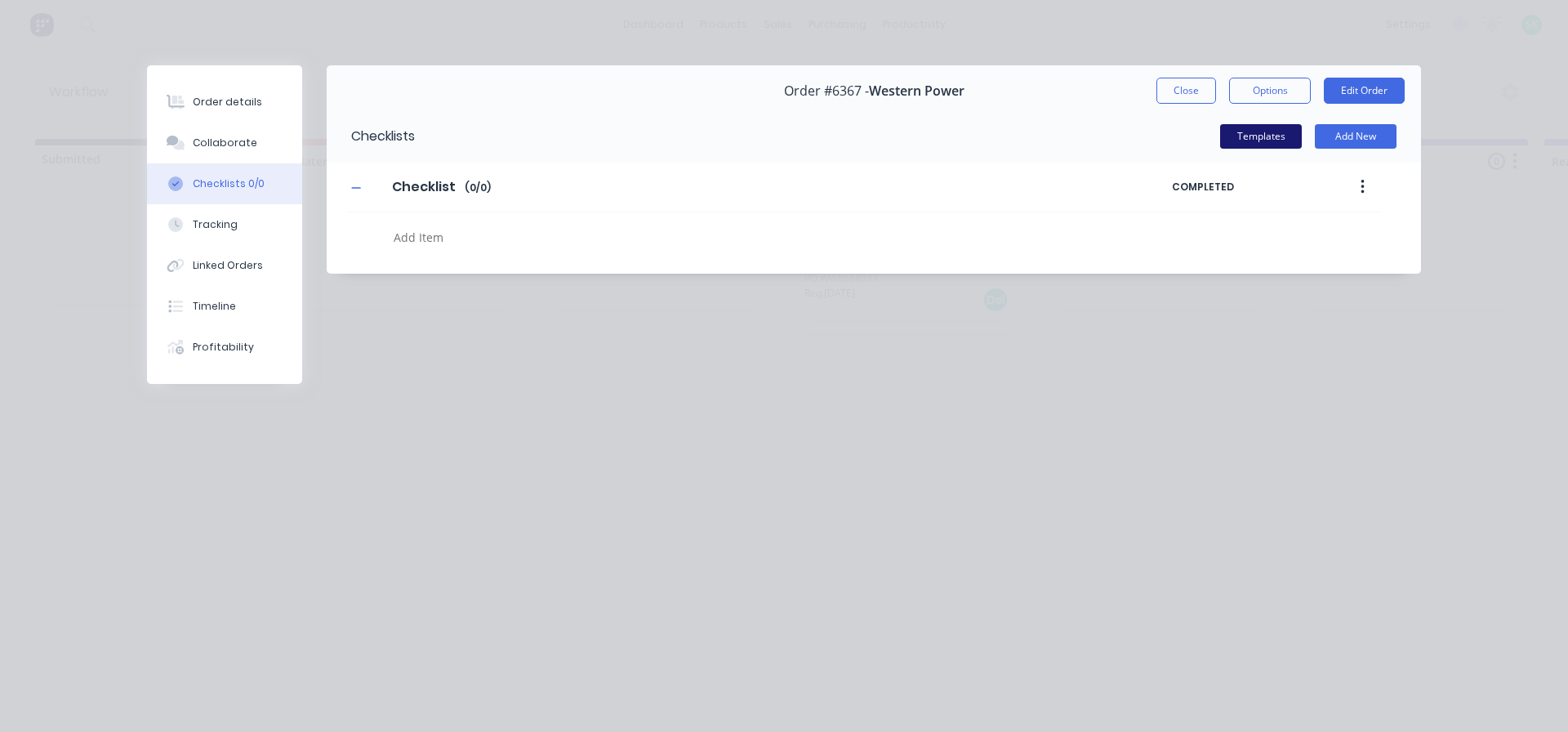
click at [1264, 129] on button "Templates" at bounding box center [1261, 136] width 82 height 25
type textarea "x"
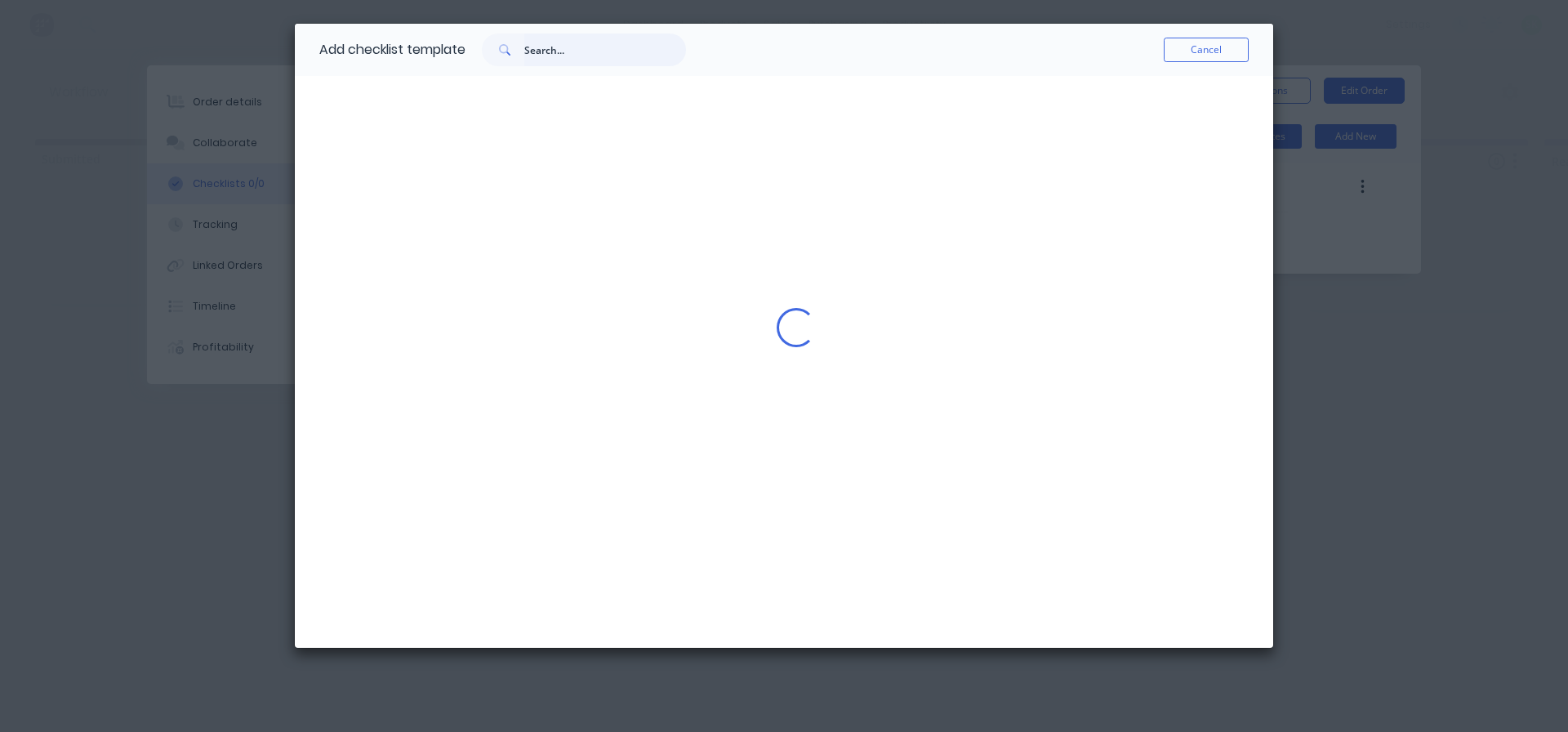
click at [555, 53] on input "text" at bounding box center [605, 50] width 162 height 32
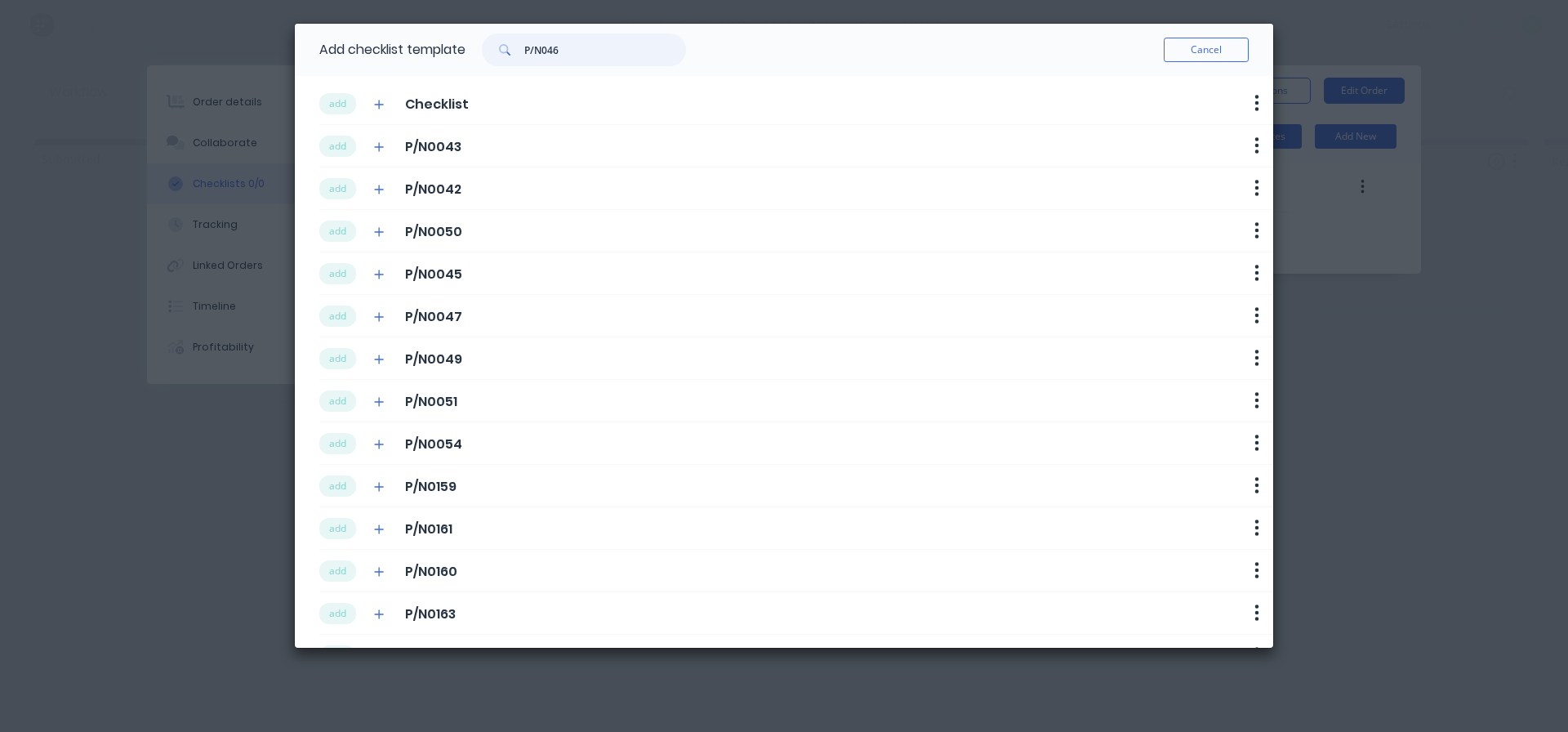
type input "P/N0462"
type textarea "x"
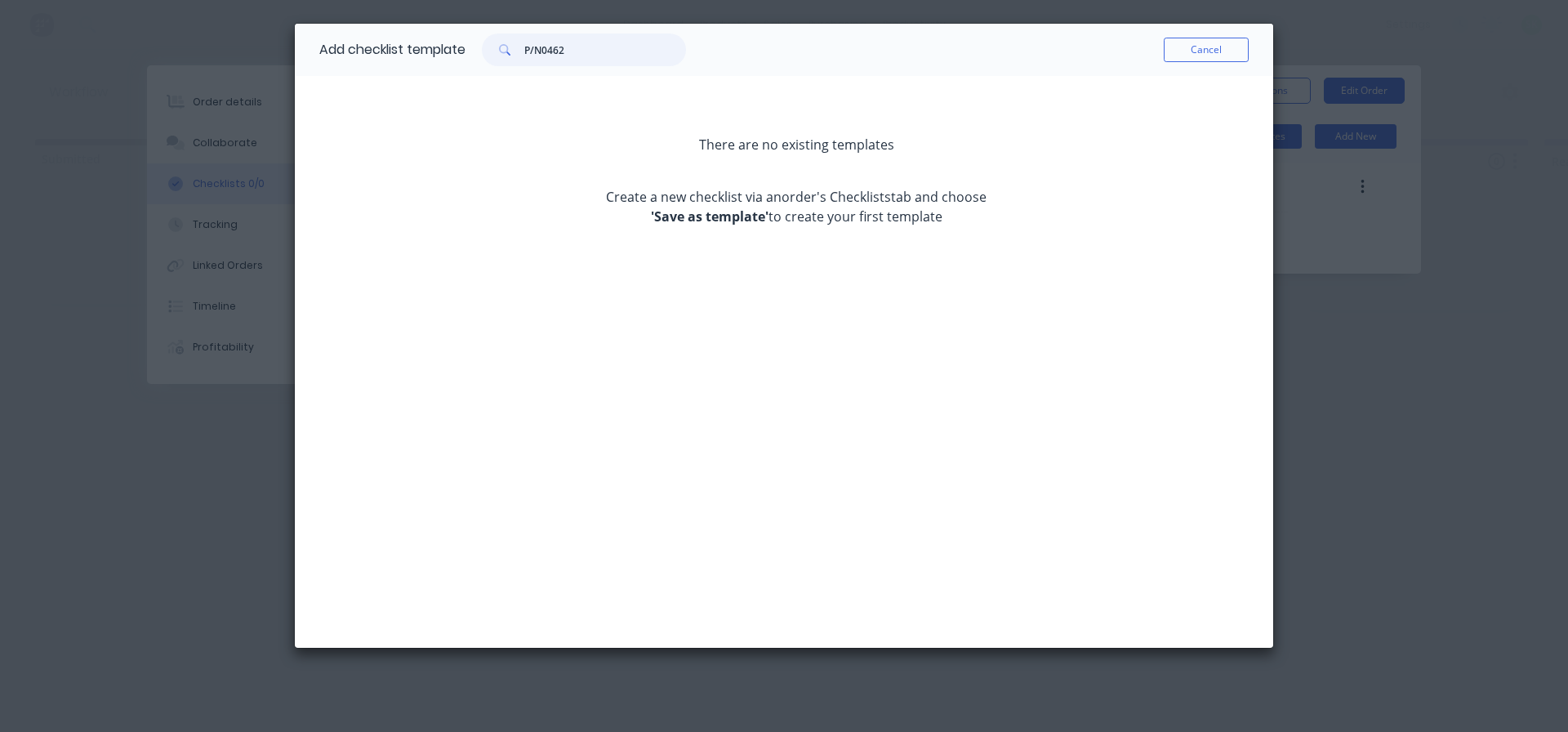
type input "P/N0462"
